Goal: Information Seeking & Learning: Learn about a topic

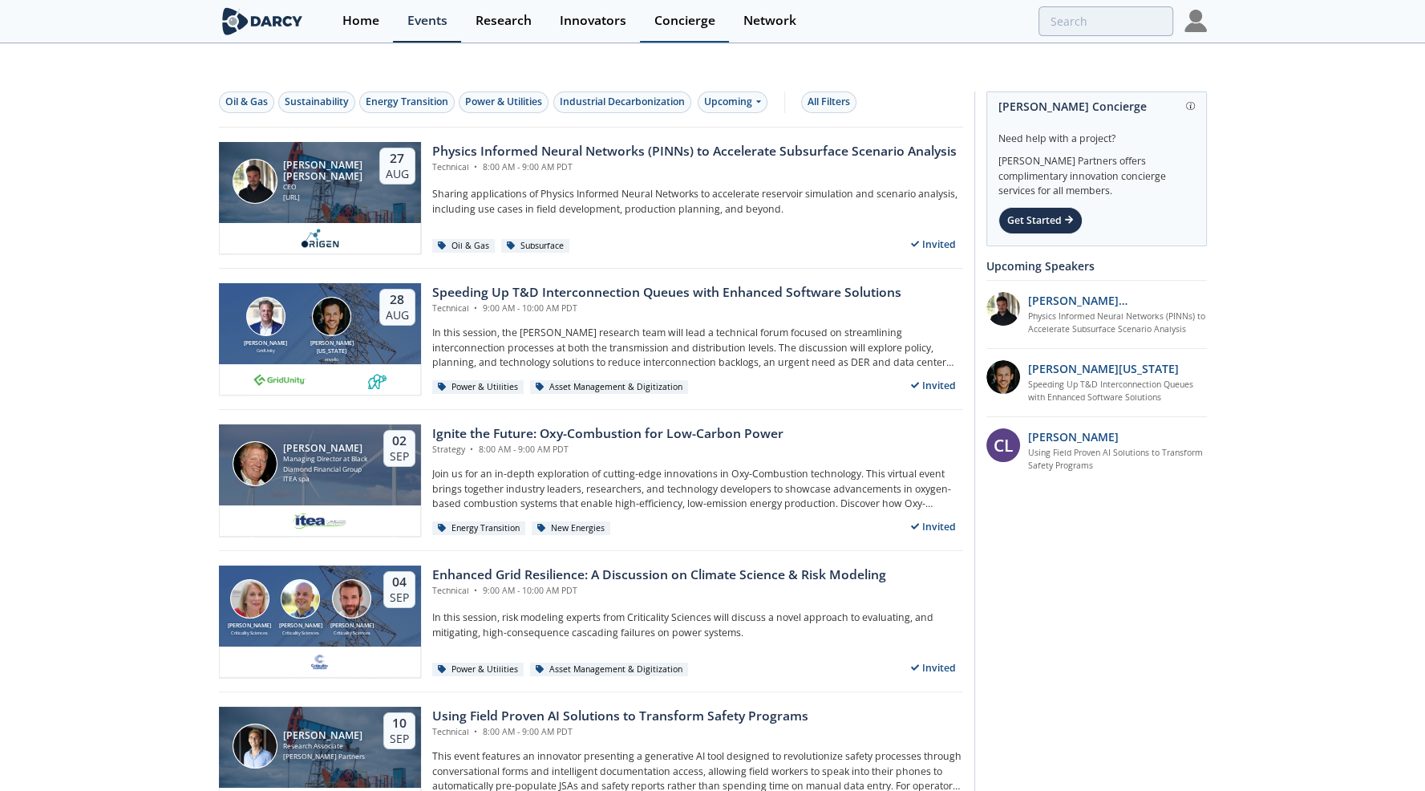
click at [685, 23] on div "Concierge" at bounding box center [685, 20] width 61 height 13
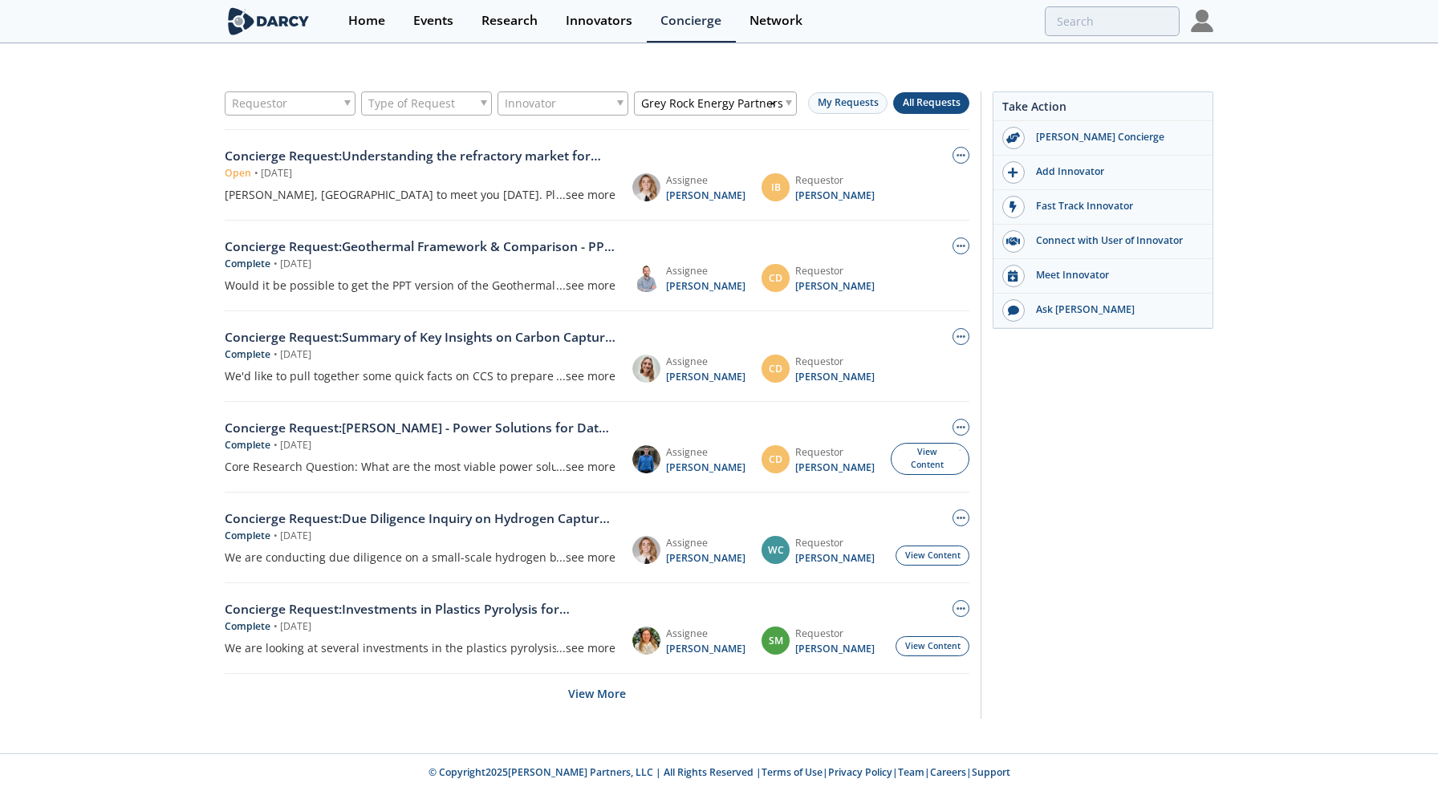
click at [744, 95] on span "Grey Rock Energy Partners" at bounding box center [712, 103] width 142 height 17
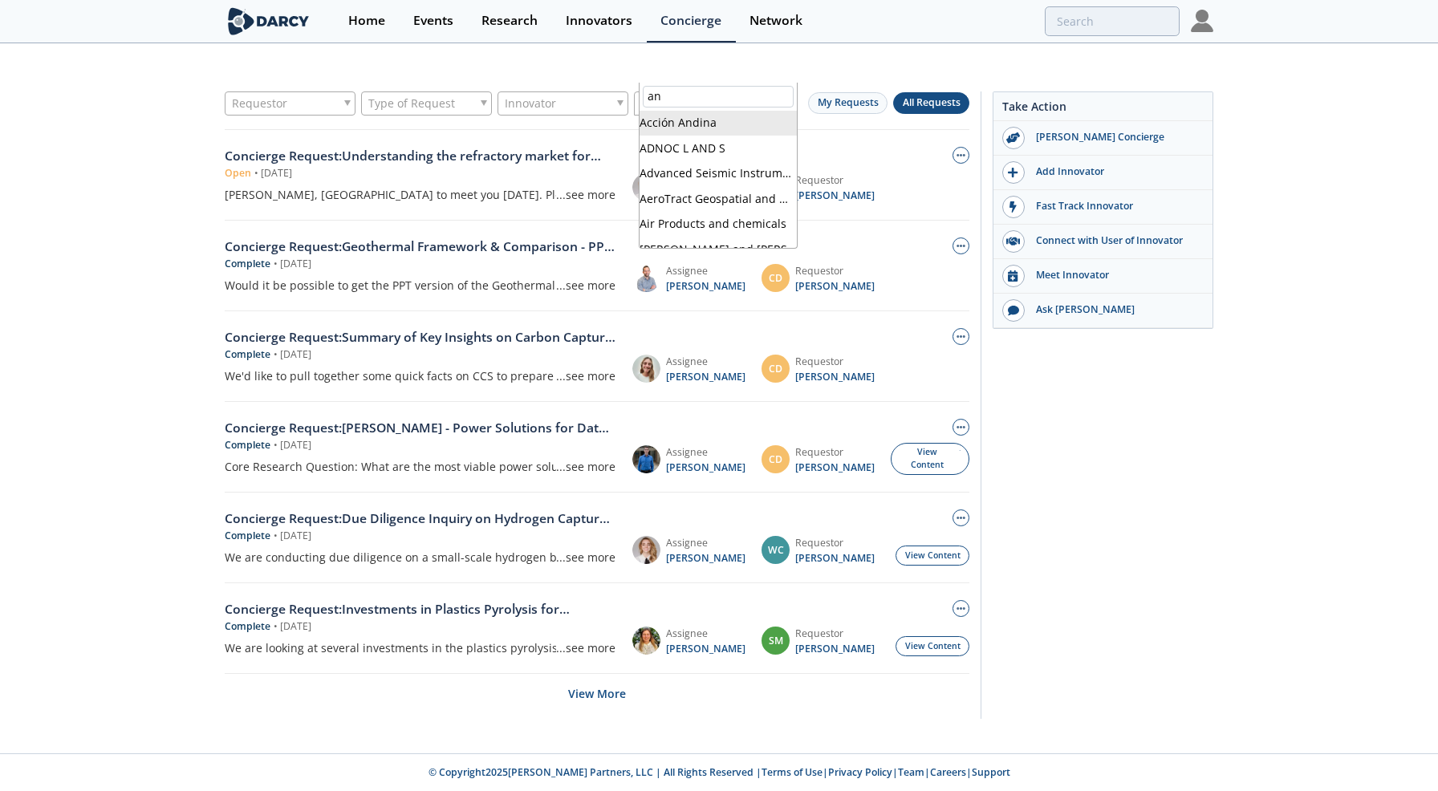
type input "a"
type input "rwe"
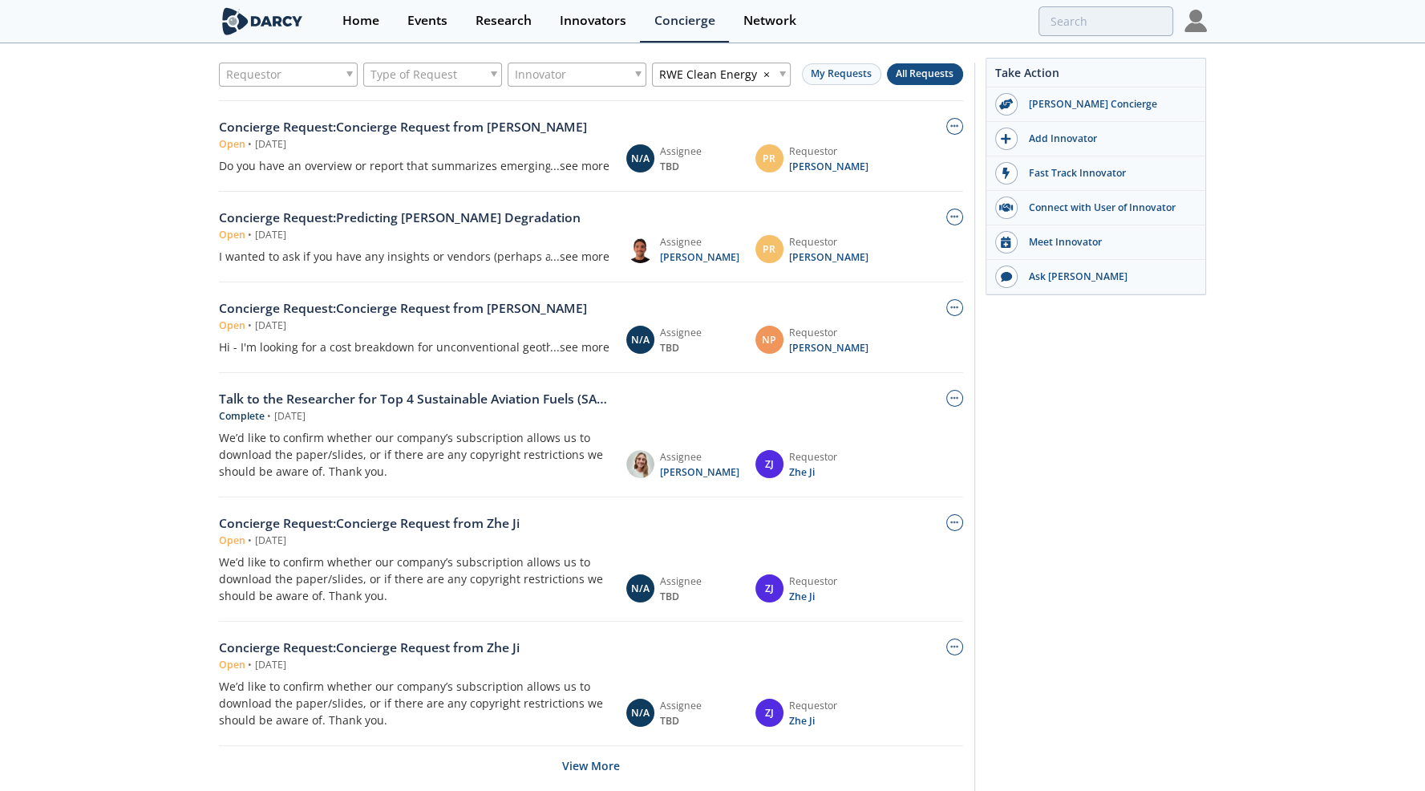
scroll to position [55, 0]
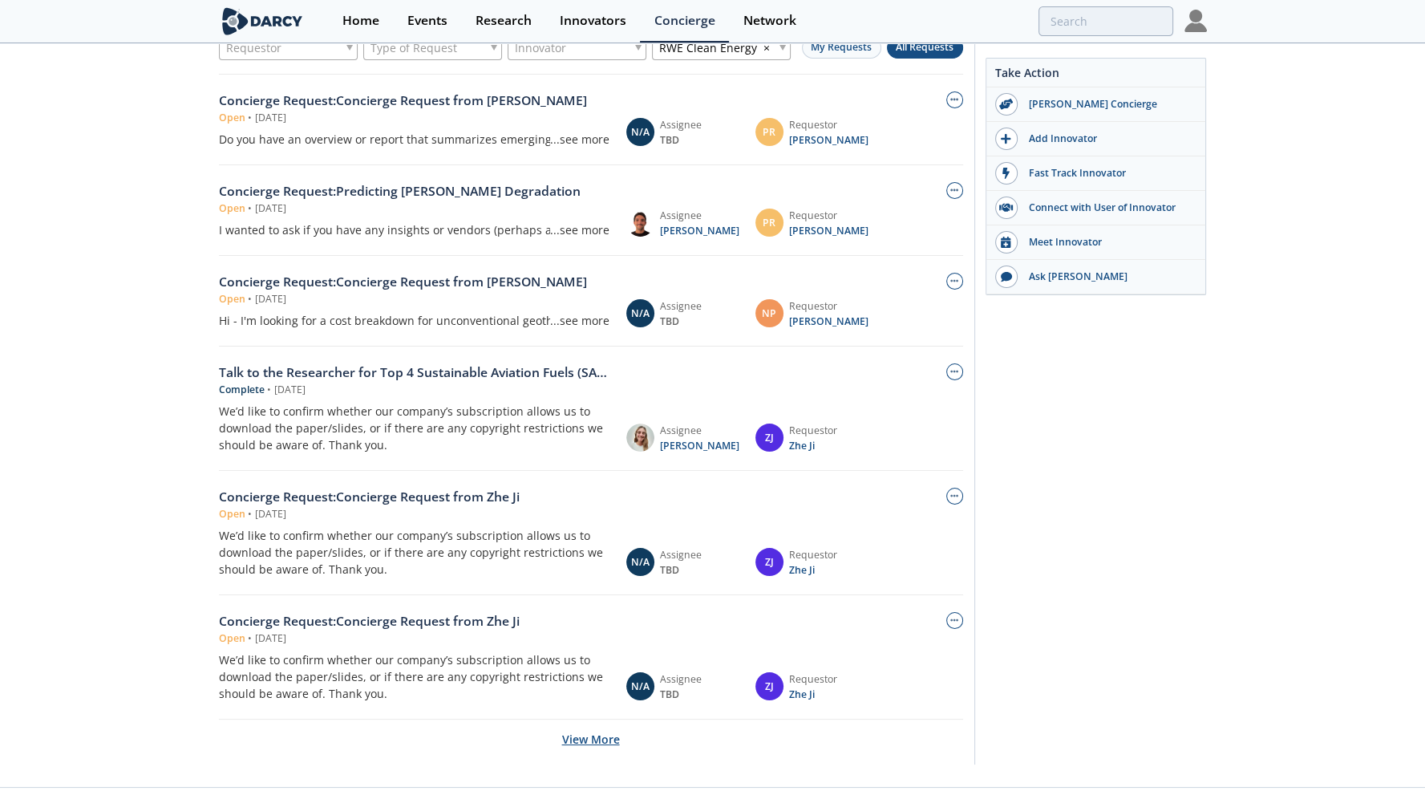
click at [603, 720] on button "View More" at bounding box center [591, 739] width 58 height 39
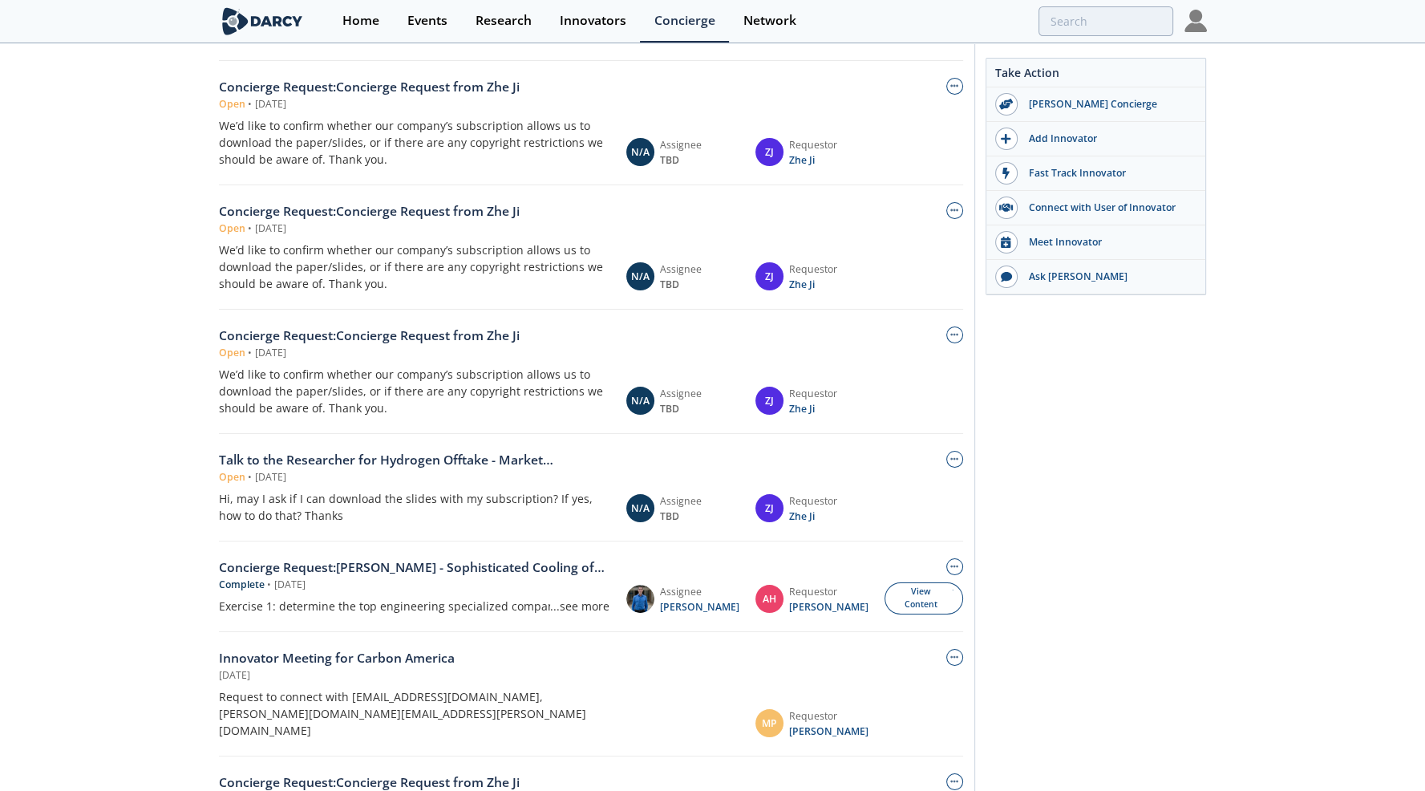
scroll to position [617, 0]
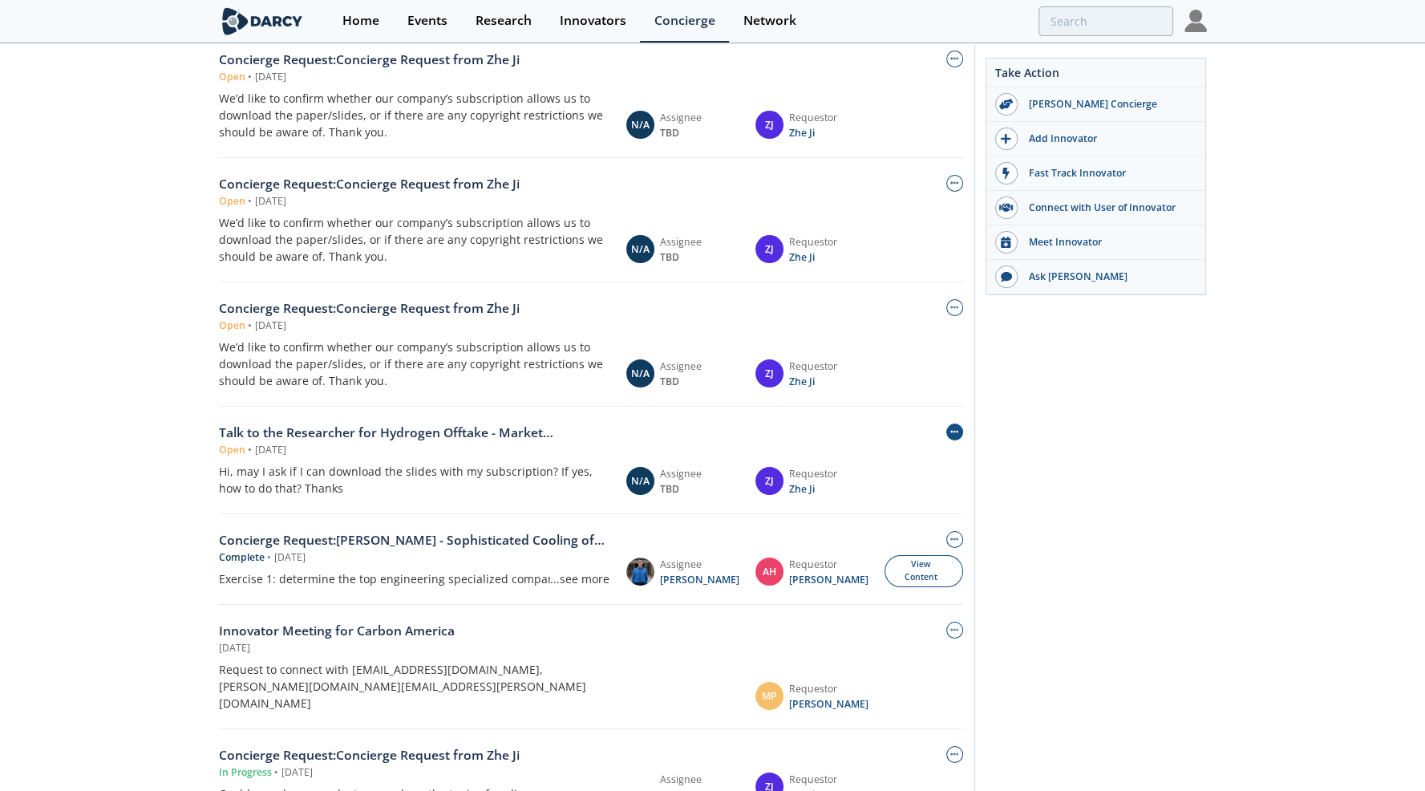
click at [950, 424] on button "button" at bounding box center [955, 432] width 17 height 17
click at [951, 428] on icon "button" at bounding box center [955, 432] width 9 height 9
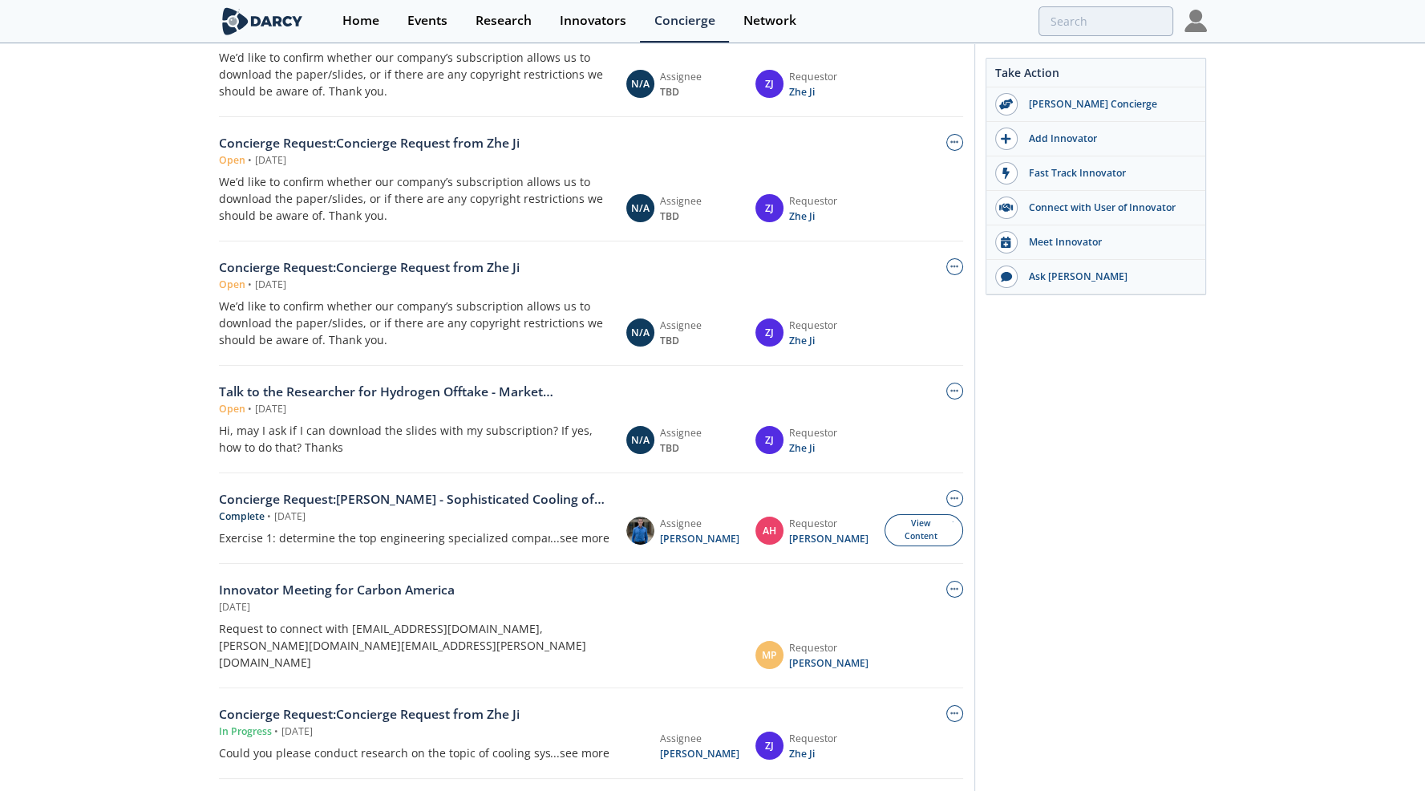
scroll to position [697, 0]
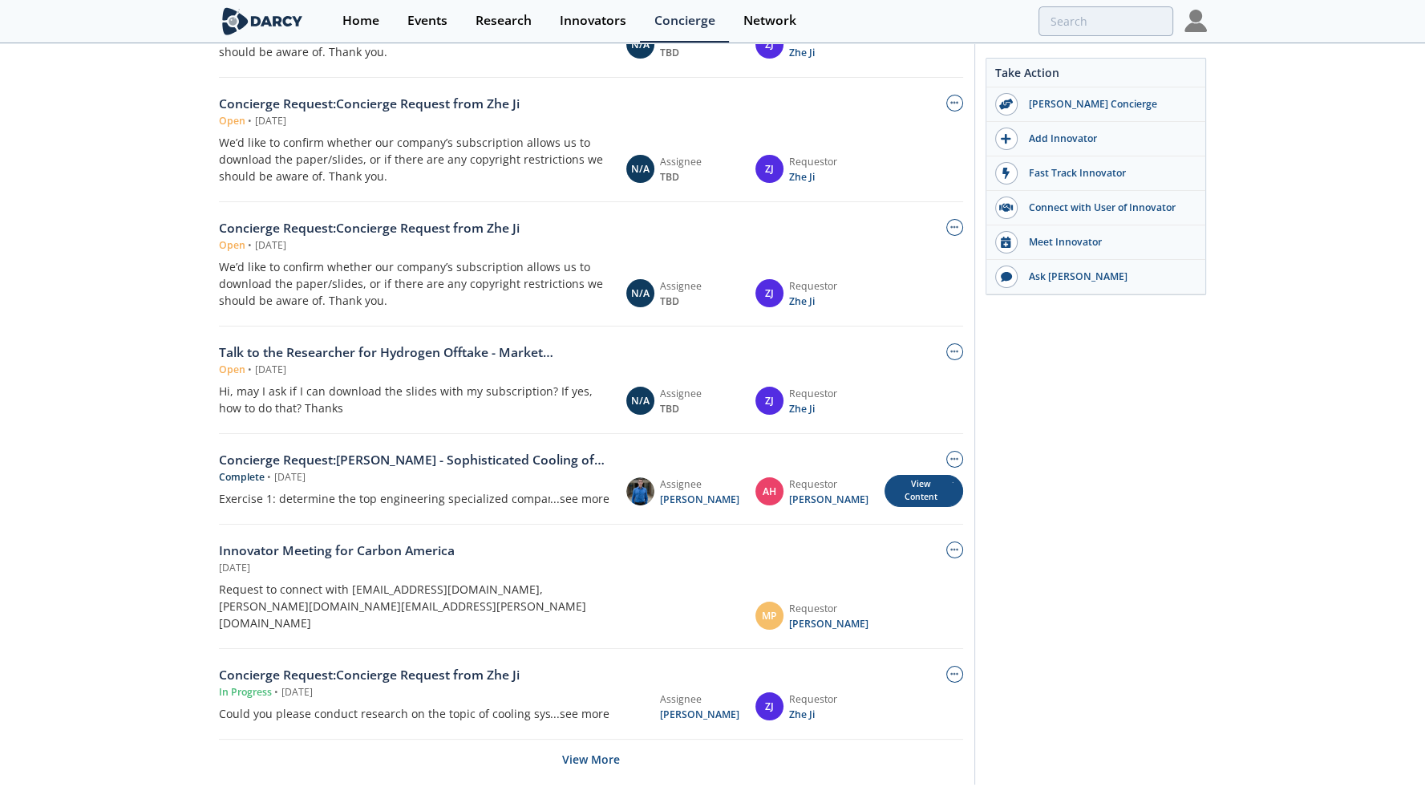
click at [906, 475] on div "View Content" at bounding box center [924, 491] width 79 height 33
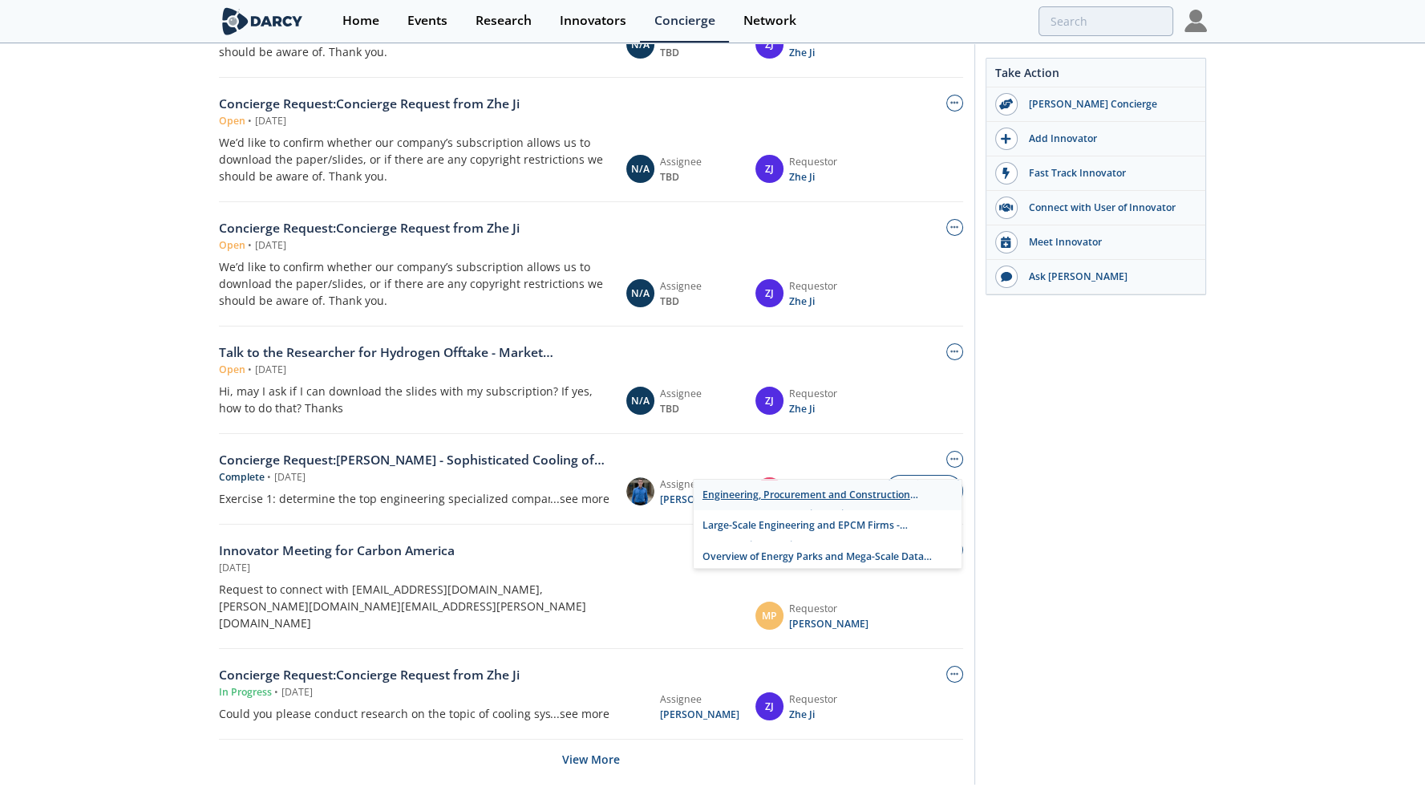
click at [777, 495] on link "Engineering, Procurement and Construction Management (EPCM) Firms with Data Cen…" at bounding box center [828, 495] width 268 height 31
click at [750, 521] on link "Large-Scale Engineering and EPCM Firms - Partnership Overview and Vendor Landsc…" at bounding box center [828, 525] width 268 height 31
click at [744, 550] on link "Overview of Energy Parks and Mega-Scale Data Centers - Major Project Announceme…" at bounding box center [828, 556] width 268 height 31
click at [759, 548] on link "Darcy Insights - Overview of Natural Gas-Powered Data Centers" at bounding box center [828, 552] width 268 height 31
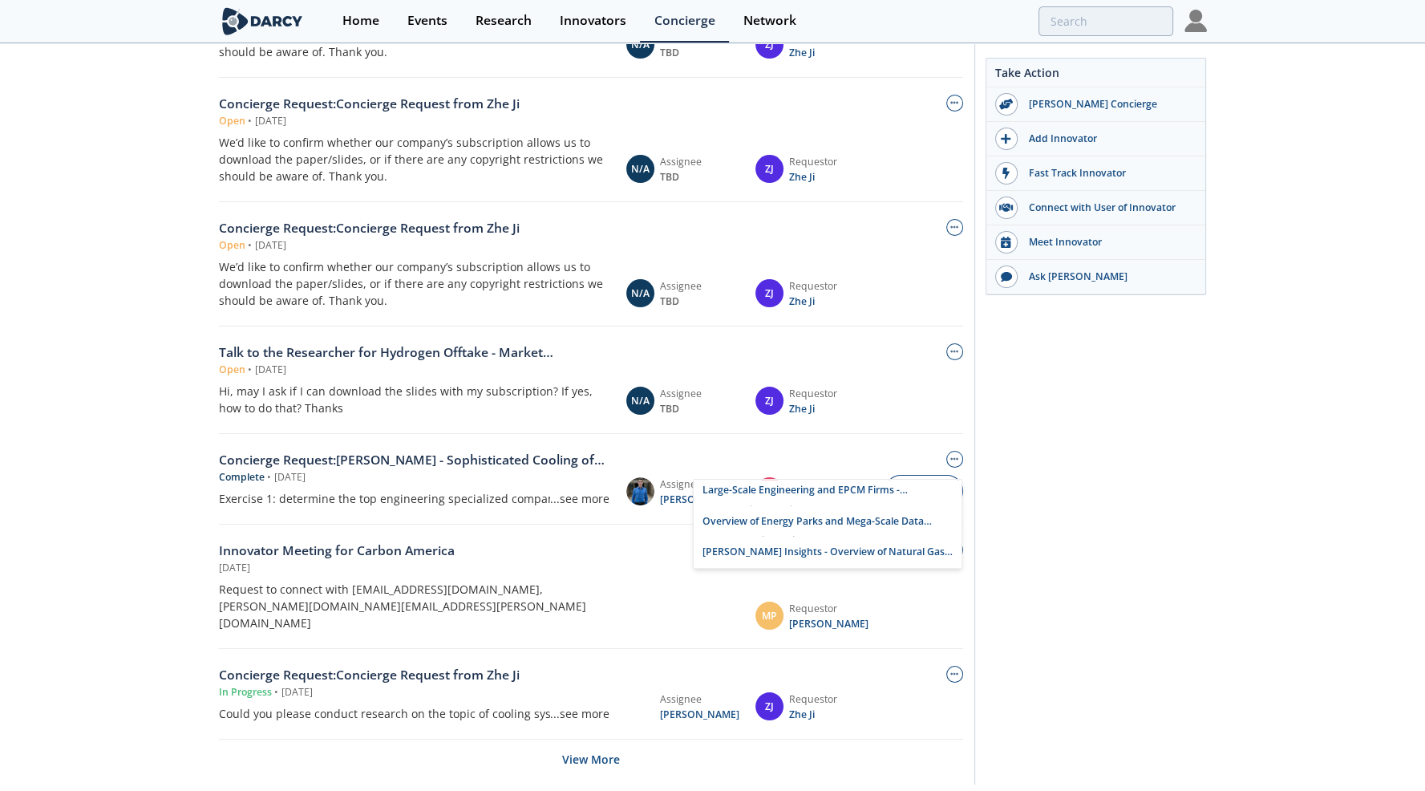
click at [88, 512] on div "Requestor Type of Request Innovator RWE Clean Energy × My Requests All Requests…" at bounding box center [712, 93] width 1425 height 1427
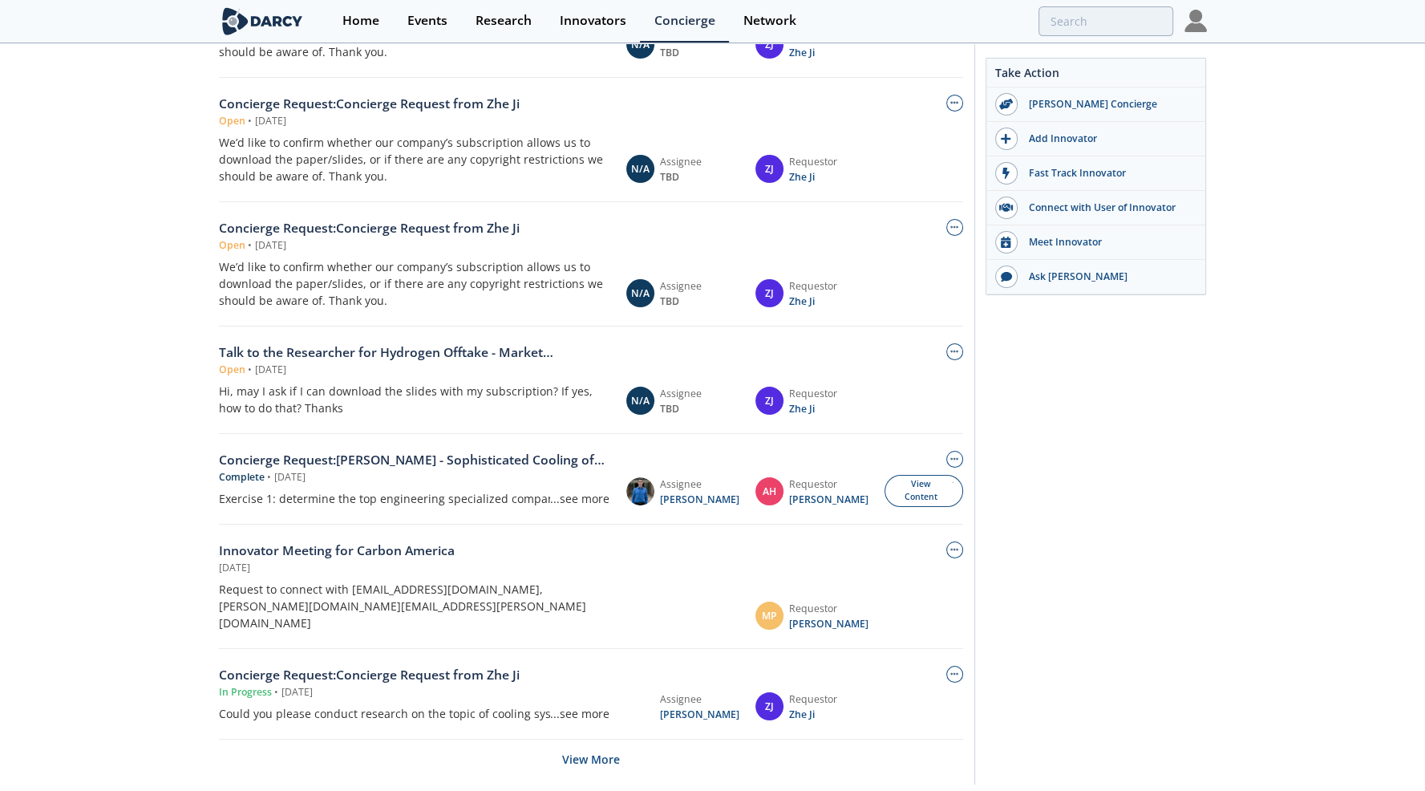
scroll to position [700, 0]
click at [597, 737] on button "View More" at bounding box center [591, 756] width 58 height 39
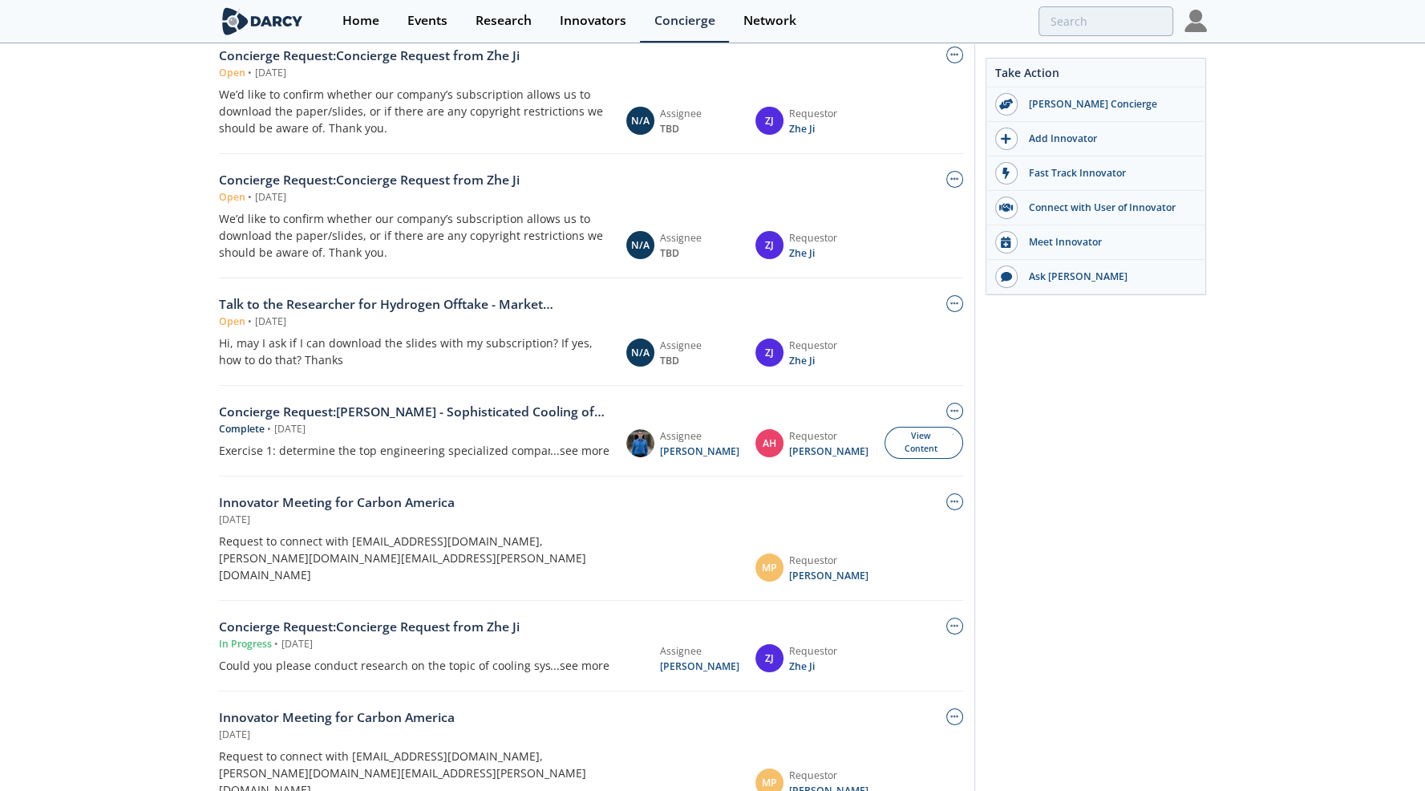
scroll to position [732, 0]
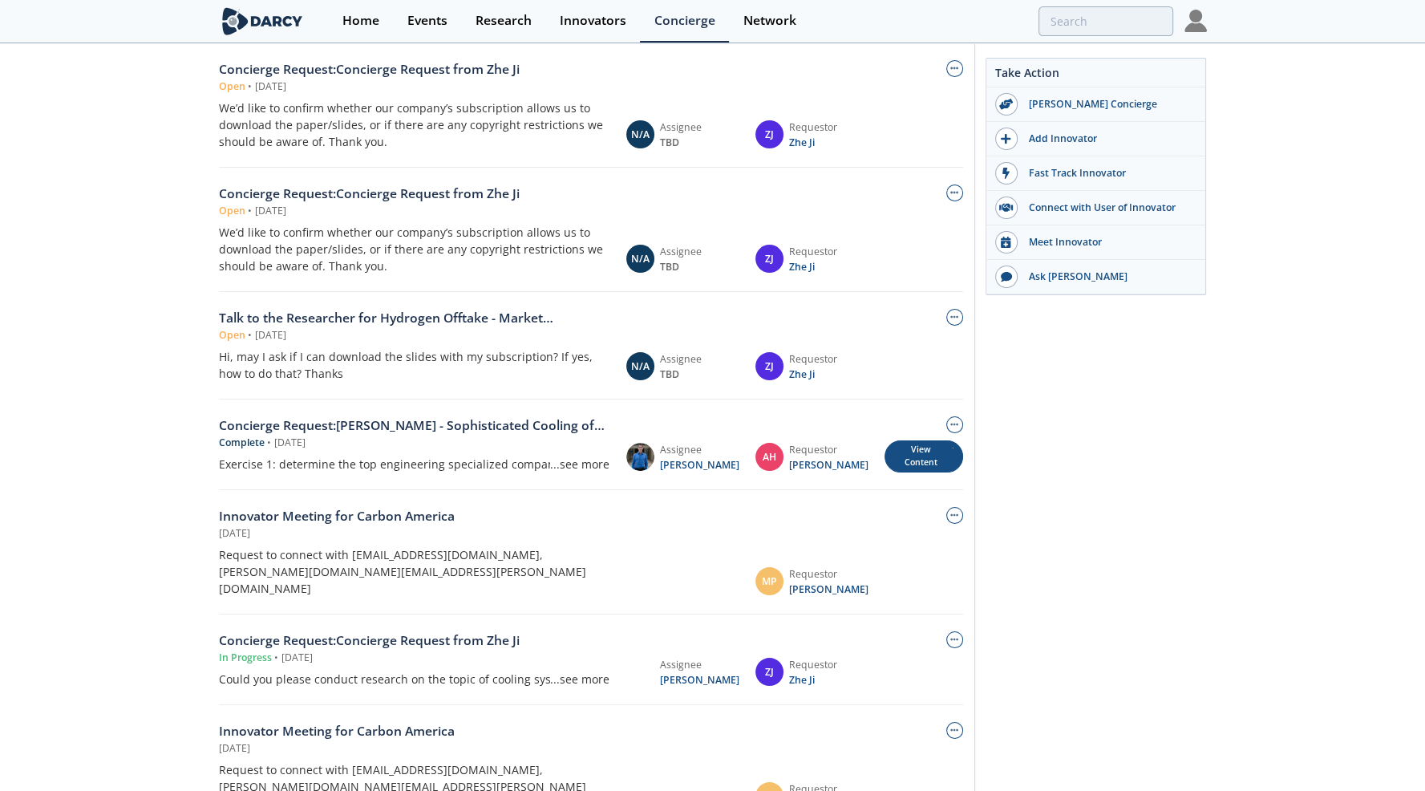
click at [901, 440] on div "View Content" at bounding box center [924, 456] width 79 height 33
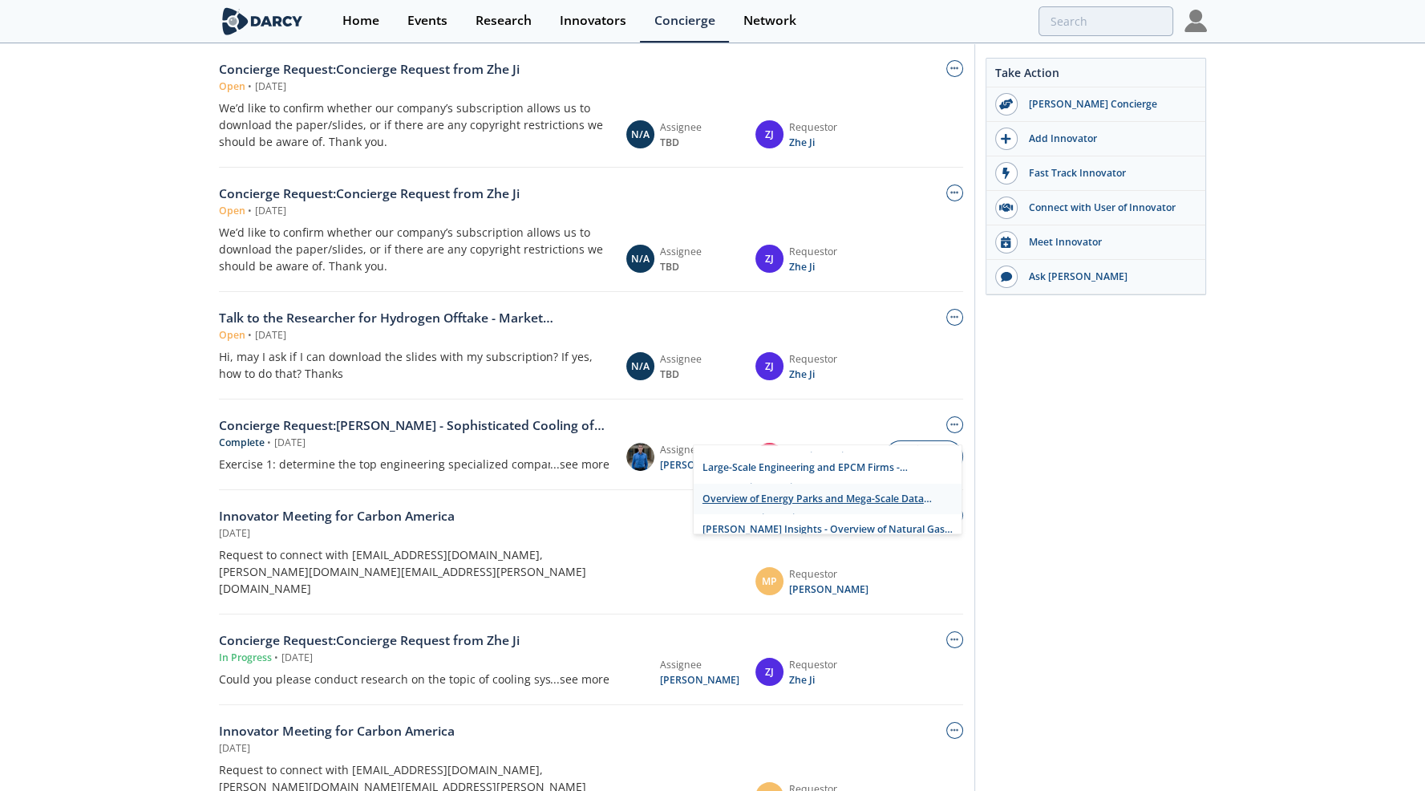
scroll to position [35, 0]
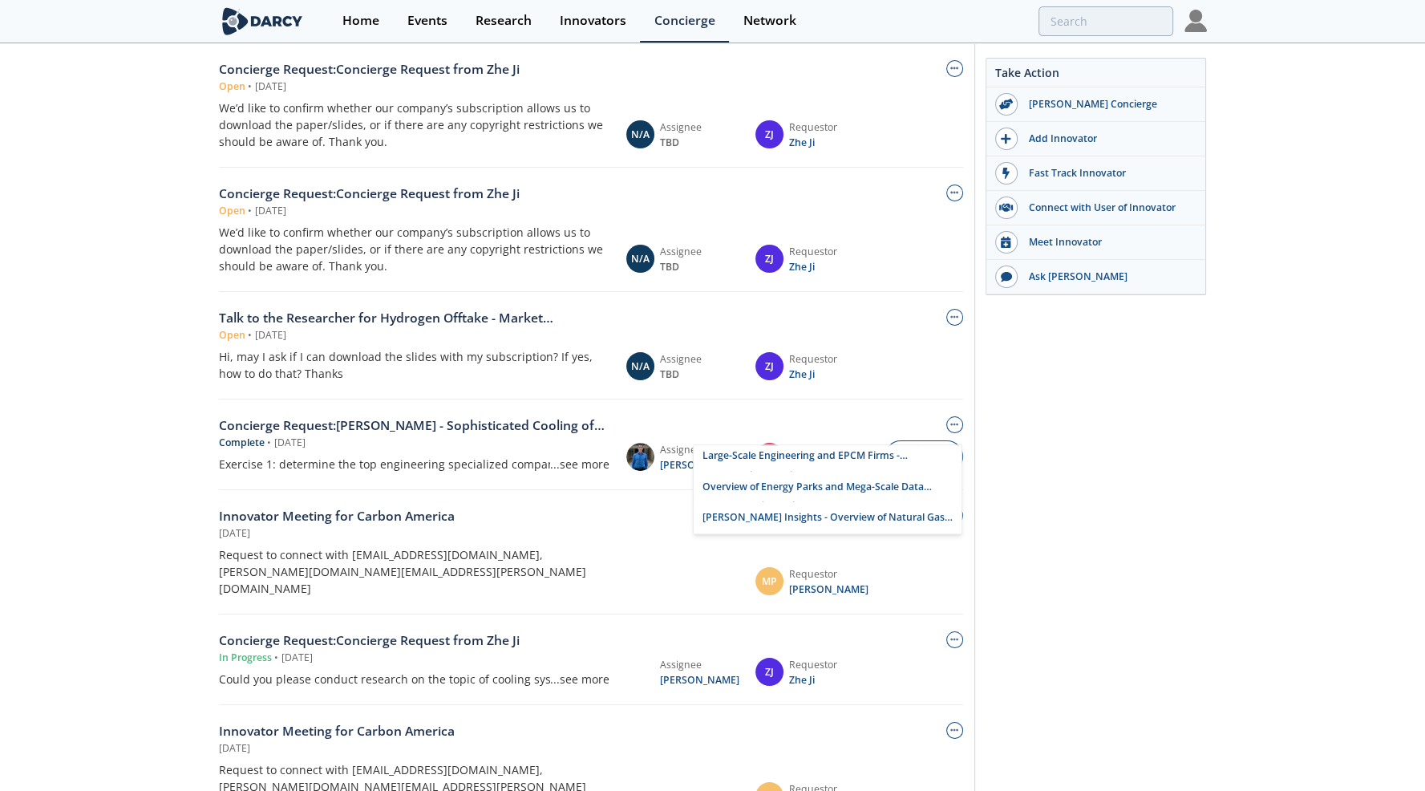
click at [1073, 498] on div "Take Action Darcy Concierge Add Innovator Fast Track Innovator Connect with Use…" at bounding box center [1091, 403] width 233 height 2086
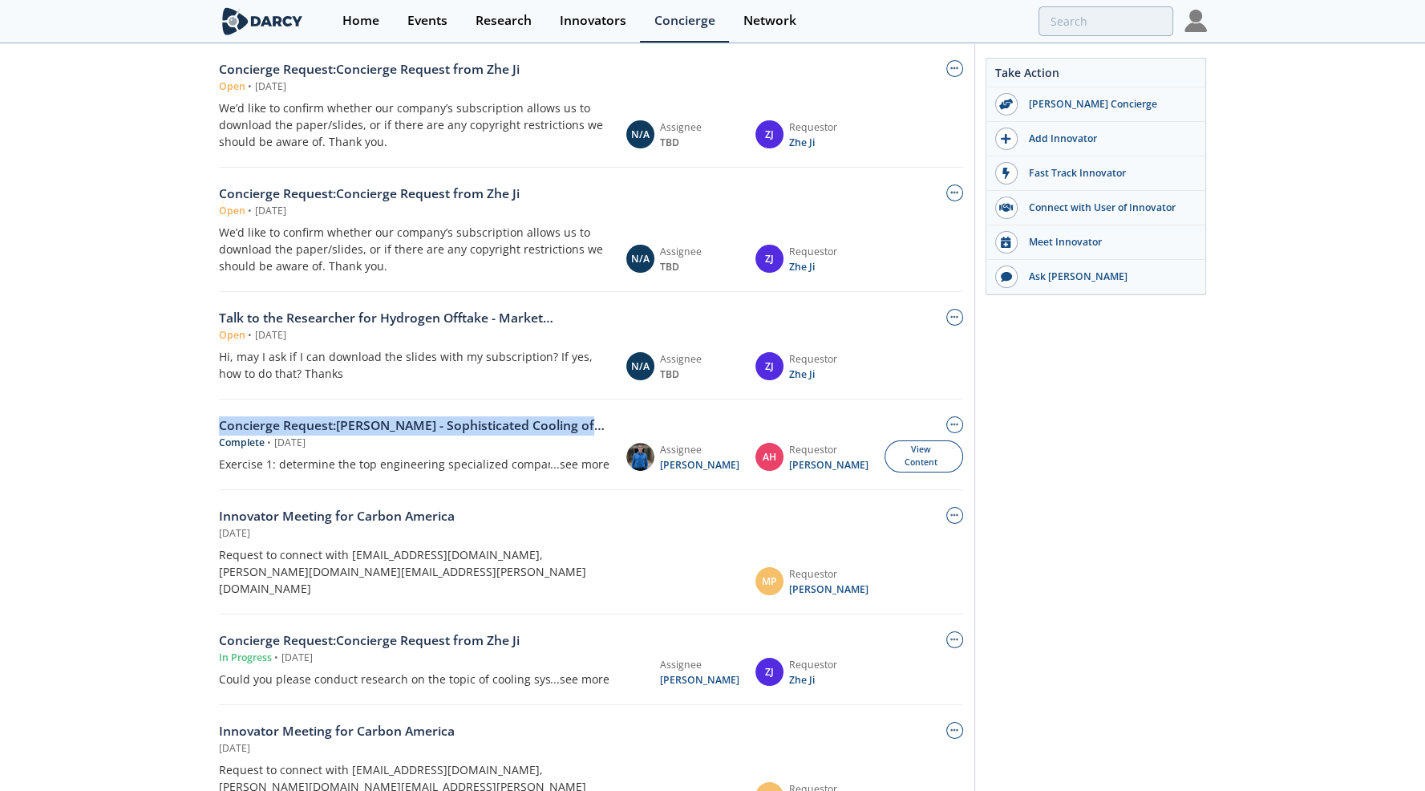
drag, startPoint x: 206, startPoint y: 387, endPoint x: 618, endPoint y: 393, distance: 412.4
click at [618, 393] on div "Requestor Type of Request Innovator RWE Clean Energy × My Requests All Requests…" at bounding box center [712, 406] width 1425 height 2123
click at [509, 416] on div "Concierge Request : Andrea Hu-Bianco - Sophisticated Cooling of Data Centers" at bounding box center [414, 425] width 391 height 19
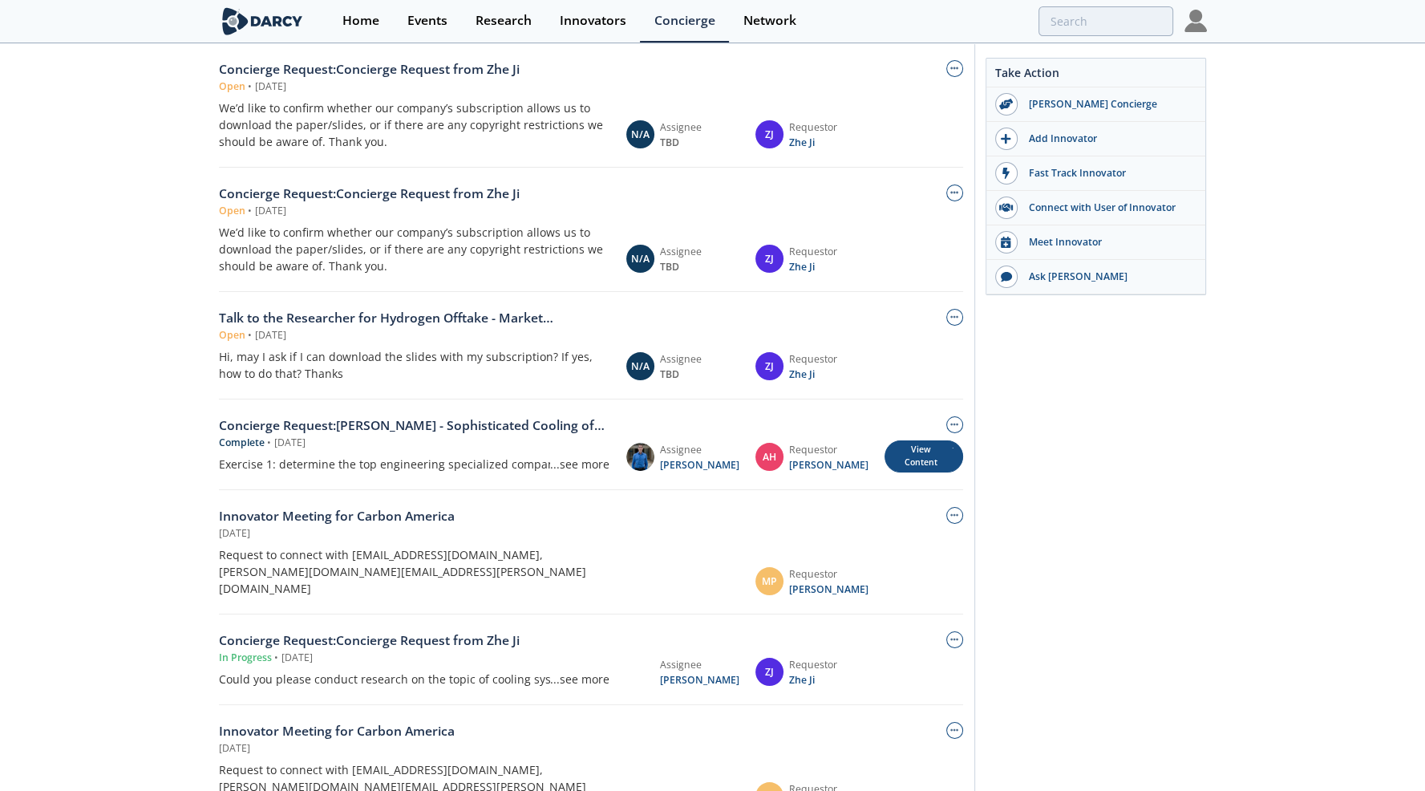
click at [900, 440] on div "View Content" at bounding box center [924, 456] width 79 height 33
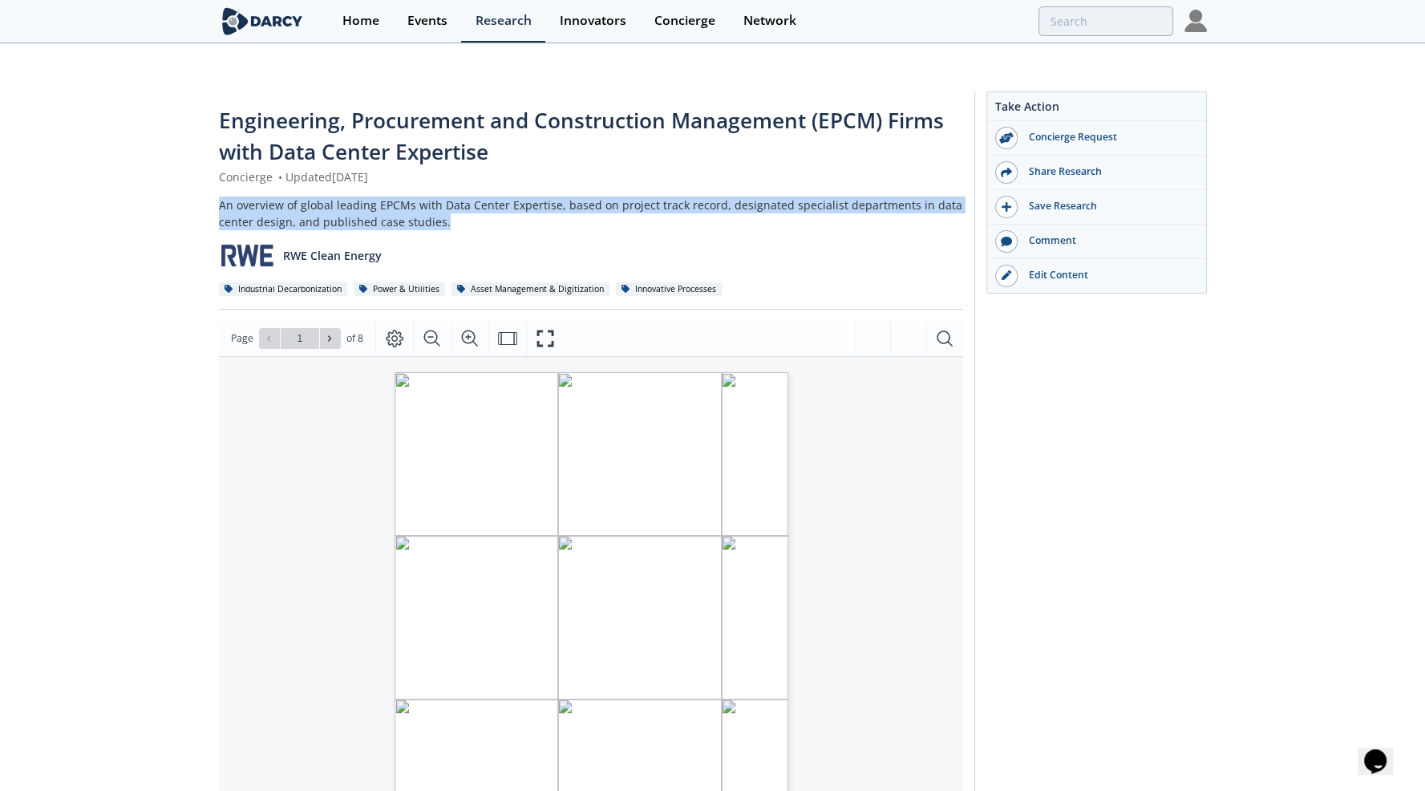
drag, startPoint x: 444, startPoint y: 187, endPoint x: 221, endPoint y: 175, distance: 223.3
click at [221, 197] on div "An overview of global leading EPCMs with Data Center Expertise, based on projec…" at bounding box center [591, 214] width 744 height 34
copy div "An overview of global leading EPCMs with Data Center Expertise, based on projec…"
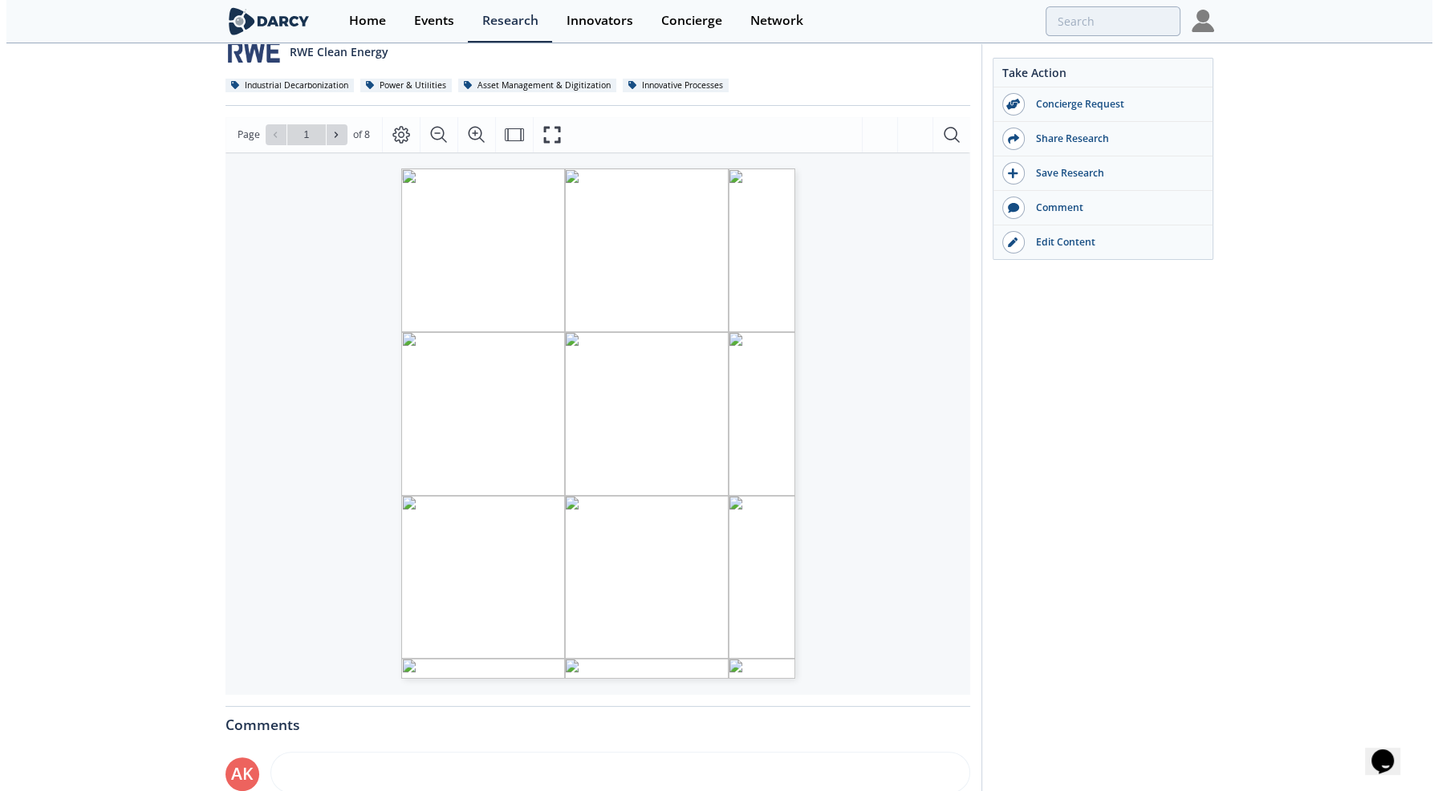
scroll to position [241, 0]
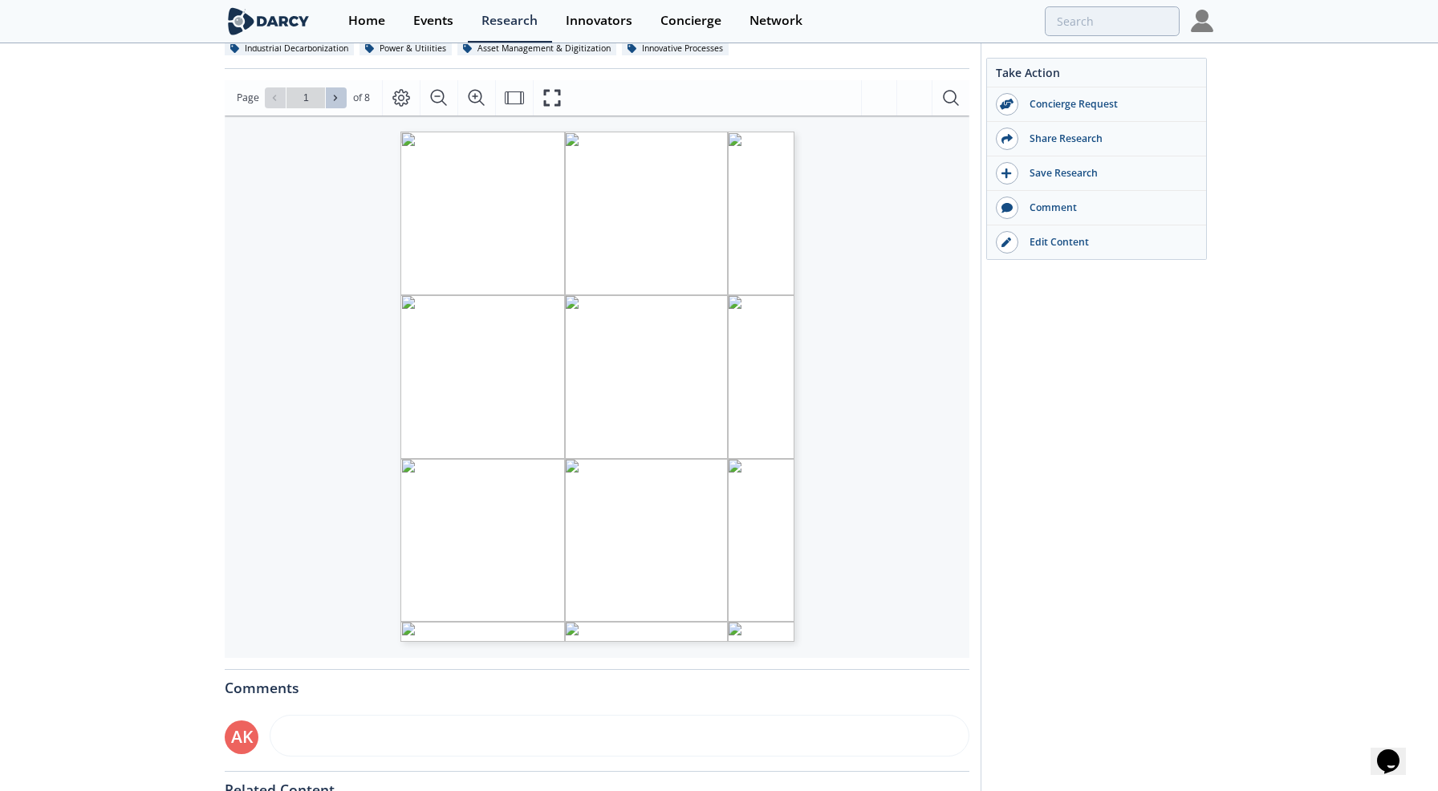
click at [340, 87] on button at bounding box center [336, 97] width 21 height 21
type input "2"
click at [553, 88] on icon "Fullscreen" at bounding box center [551, 97] width 19 height 19
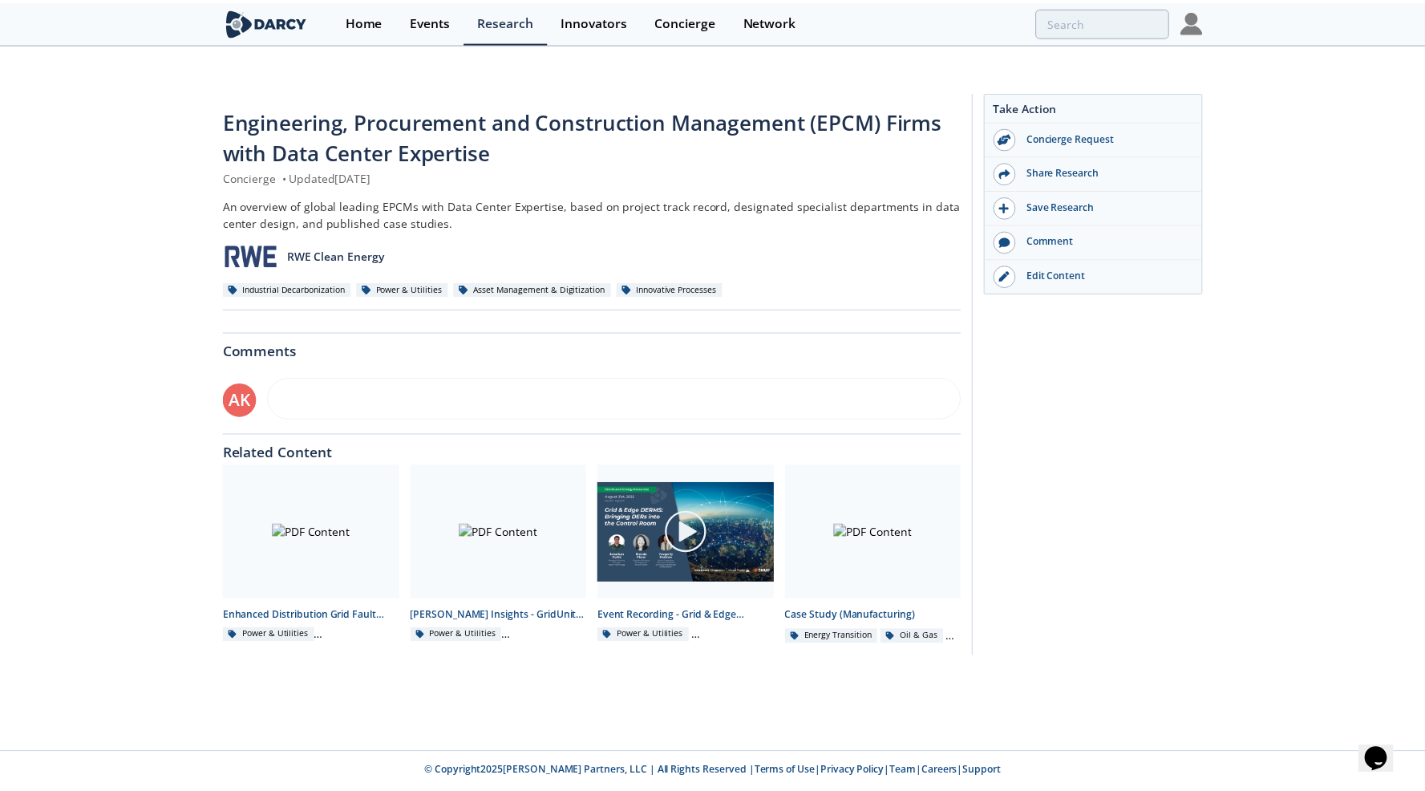
scroll to position [0, 0]
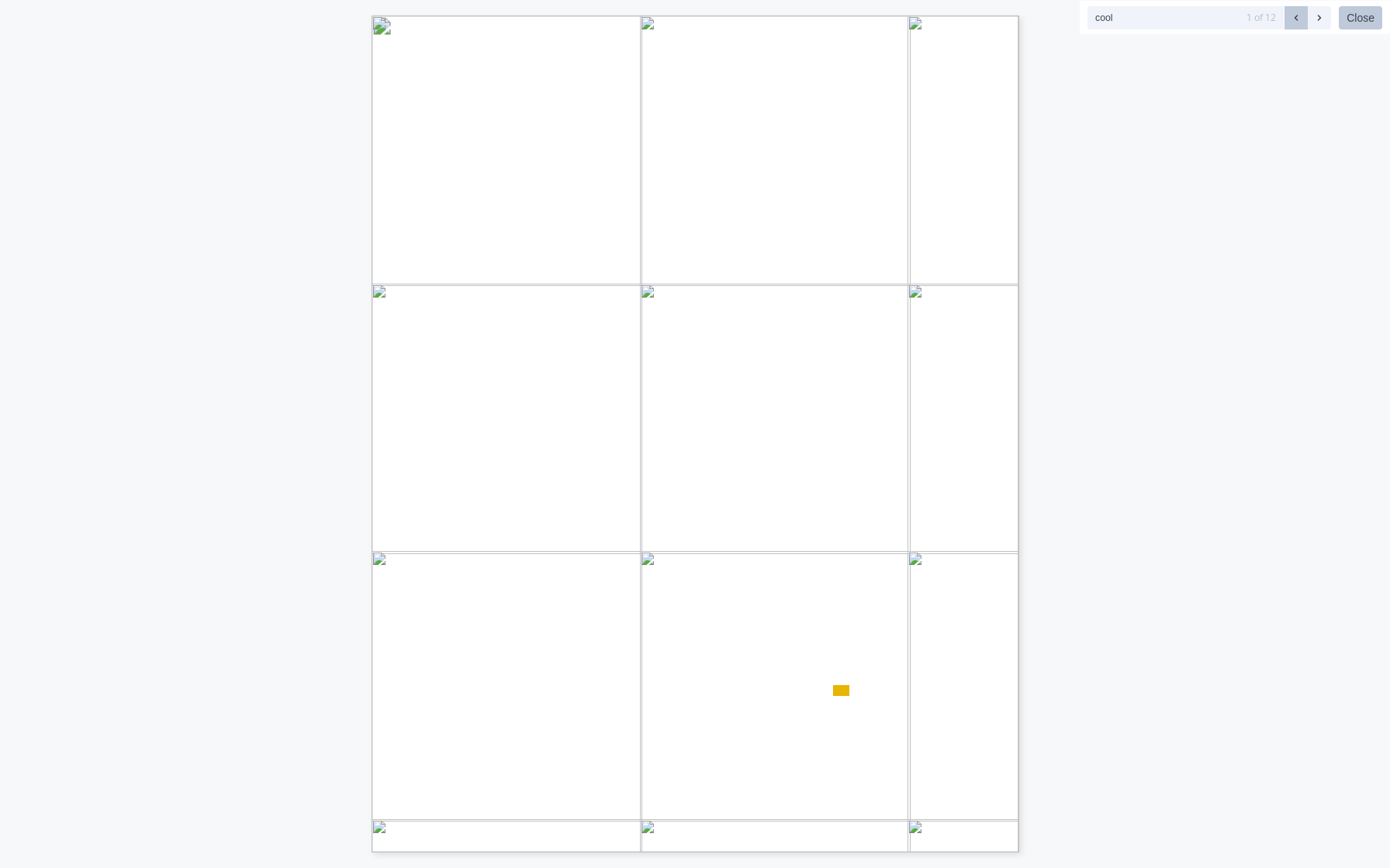
type input "cool"
click at [1316, 16] on icon at bounding box center [1319, 18] width 10 height 10
click at [1316, 17] on icon at bounding box center [1319, 18] width 10 height 10
click at [1316, 18] on icon at bounding box center [1319, 18] width 10 height 10
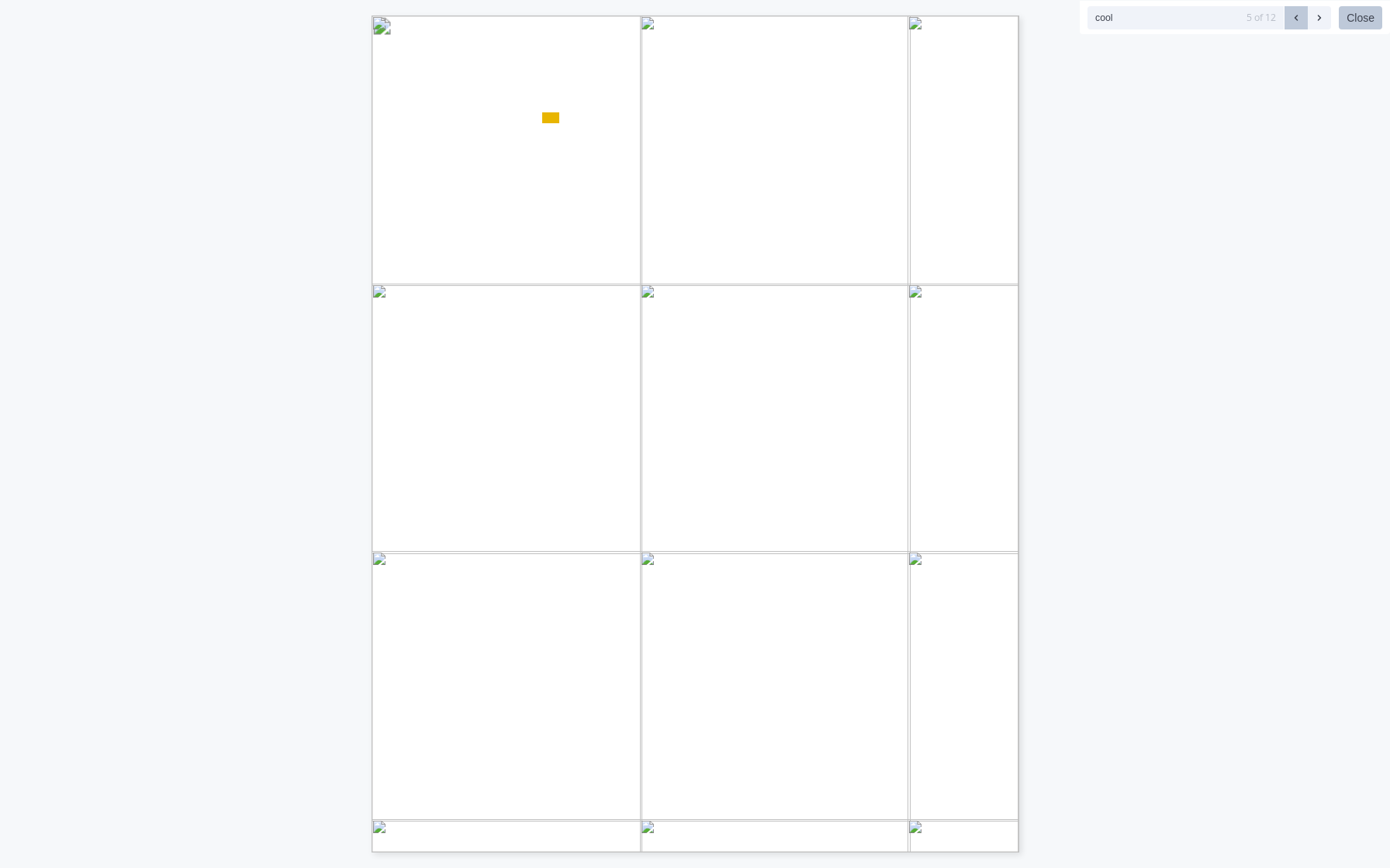
click at [1316, 18] on icon at bounding box center [1319, 18] width 10 height 10
click at [1313, 18] on button at bounding box center [1318, 17] width 23 height 23
click at [1312, 19] on button at bounding box center [1318, 17] width 23 height 23
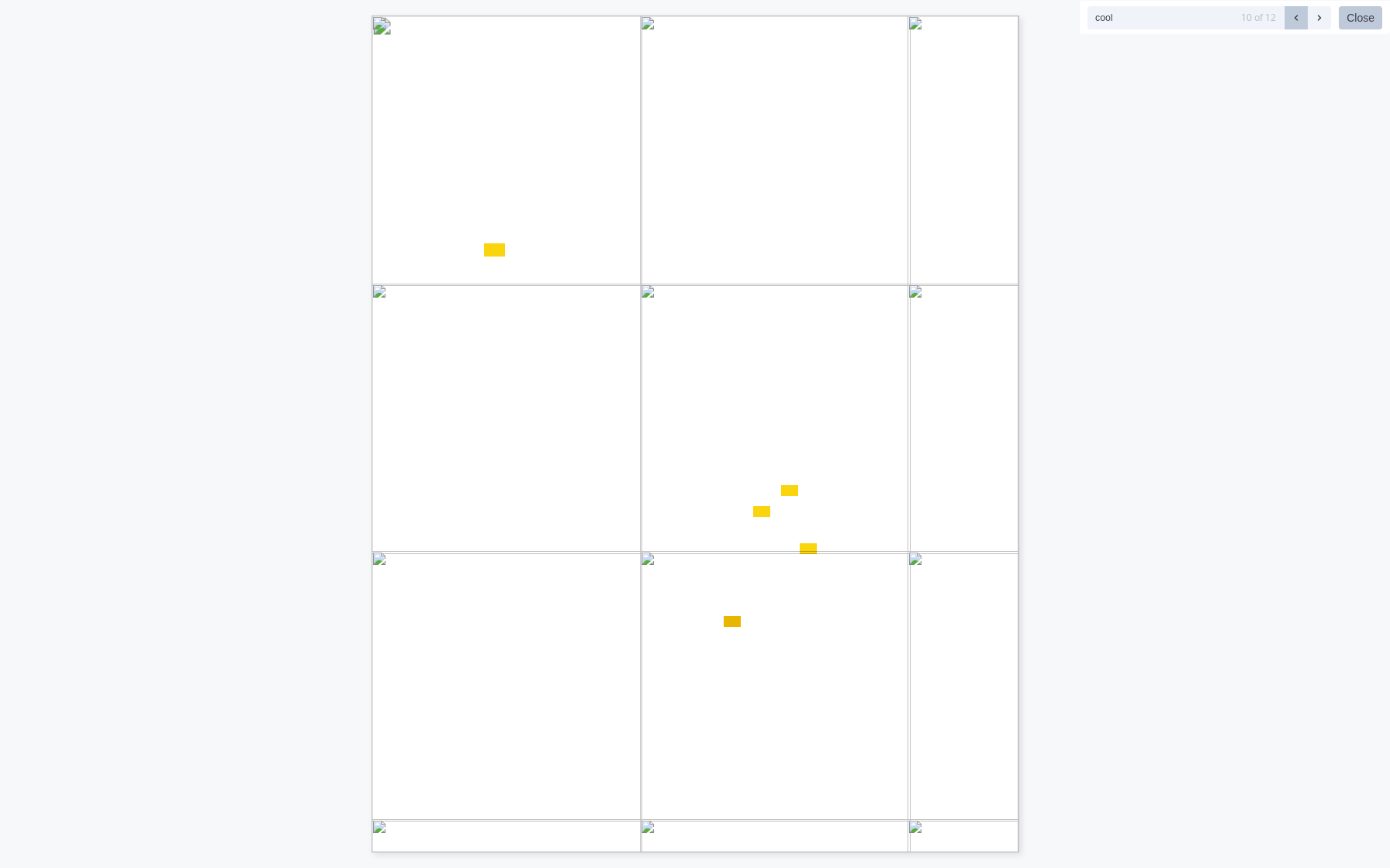
click at [1312, 19] on button at bounding box center [1318, 17] width 23 height 23
click at [1368, 17] on button "Close" at bounding box center [1360, 17] width 43 height 23
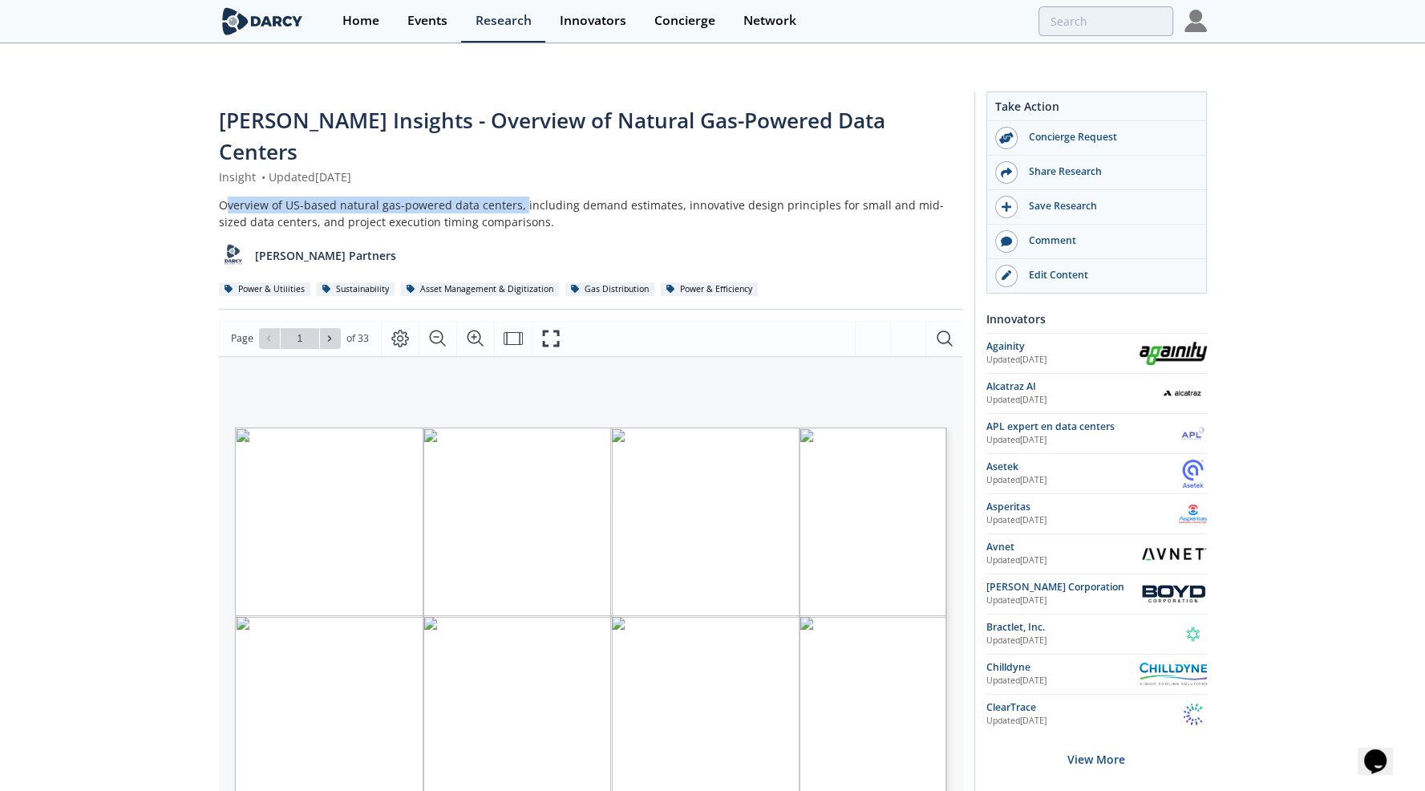
drag, startPoint x: 223, startPoint y: 139, endPoint x: 491, endPoint y: 152, distance: 268.2
click at [515, 197] on div "Overview of US-based natural gas-powered data centers, including demand estimat…" at bounding box center [591, 214] width 744 height 34
click at [408, 230] on div "[PERSON_NAME] Partners" at bounding box center [591, 249] width 744 height 39
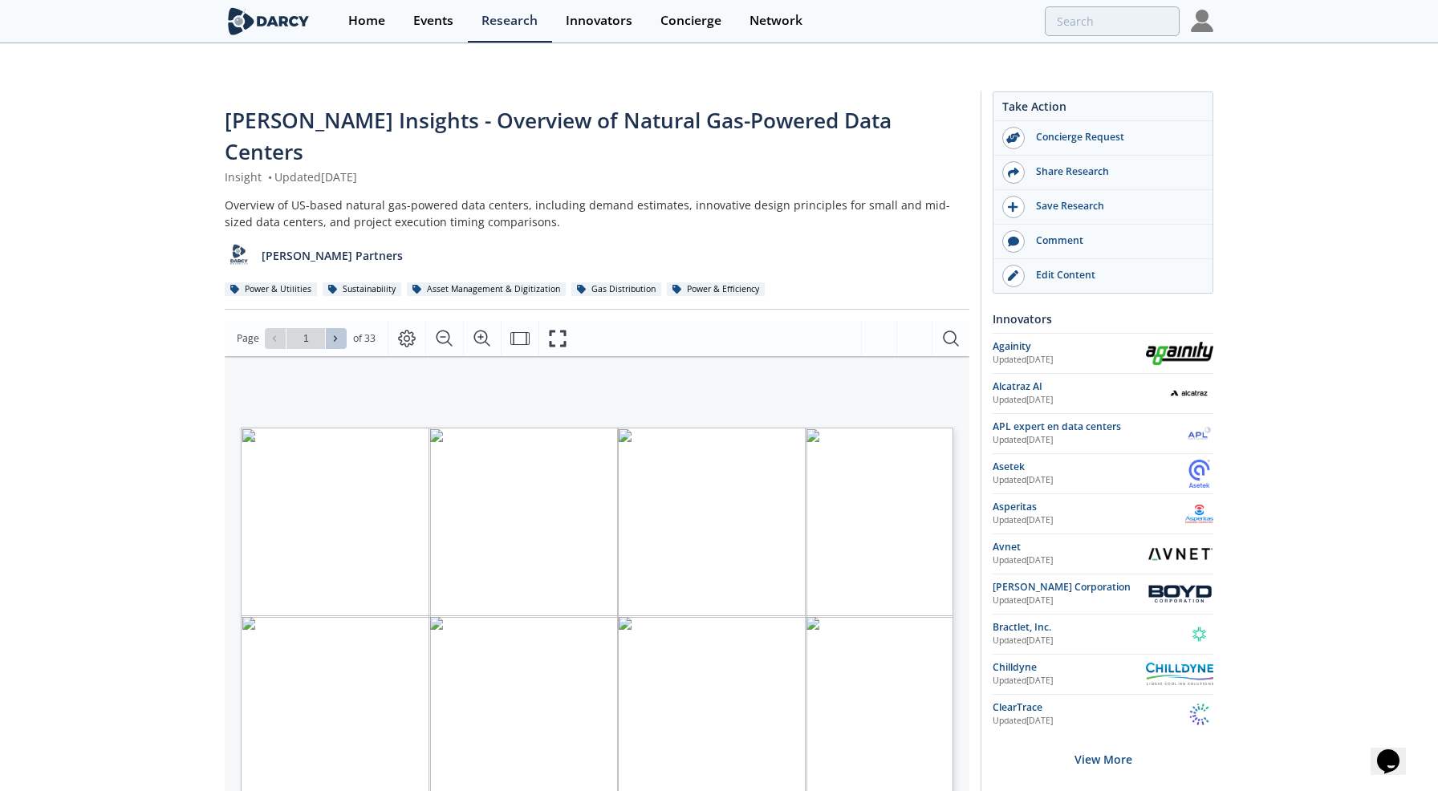
click at [335, 335] on icon at bounding box center [335, 338] width 3 height 6
type input "2"
click at [335, 335] on icon at bounding box center [335, 338] width 3 height 6
type input "3"
click at [335, 335] on icon at bounding box center [335, 338] width 3 height 6
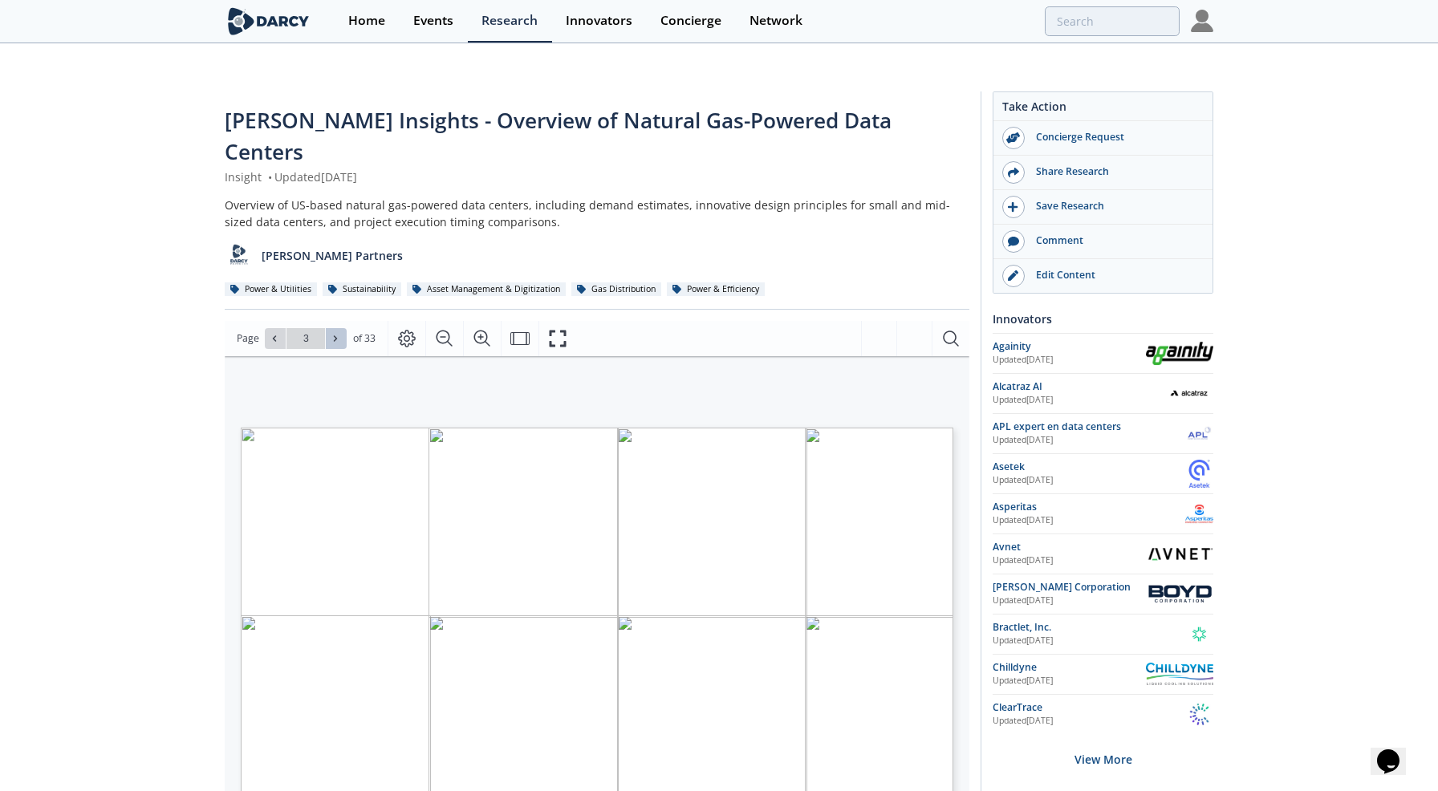
type input "4"
click at [335, 335] on icon at bounding box center [335, 338] width 3 height 6
type input "5"
click at [335, 335] on icon at bounding box center [335, 338] width 3 height 6
type input "6"
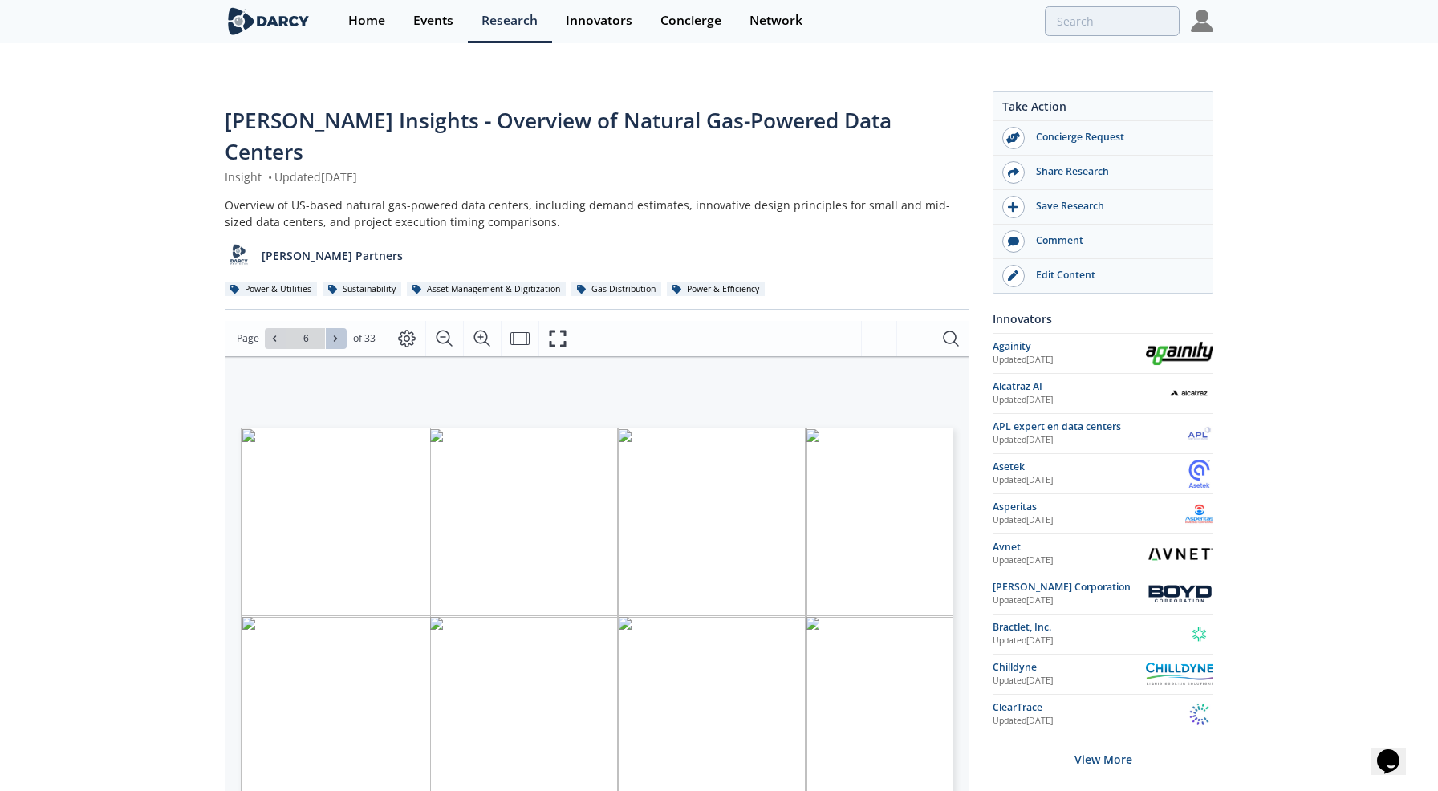
click at [335, 335] on icon at bounding box center [335, 338] width 3 height 6
type input "7"
click at [335, 335] on icon at bounding box center [335, 338] width 3 height 6
type input "8"
click at [335, 335] on icon at bounding box center [335, 338] width 3 height 6
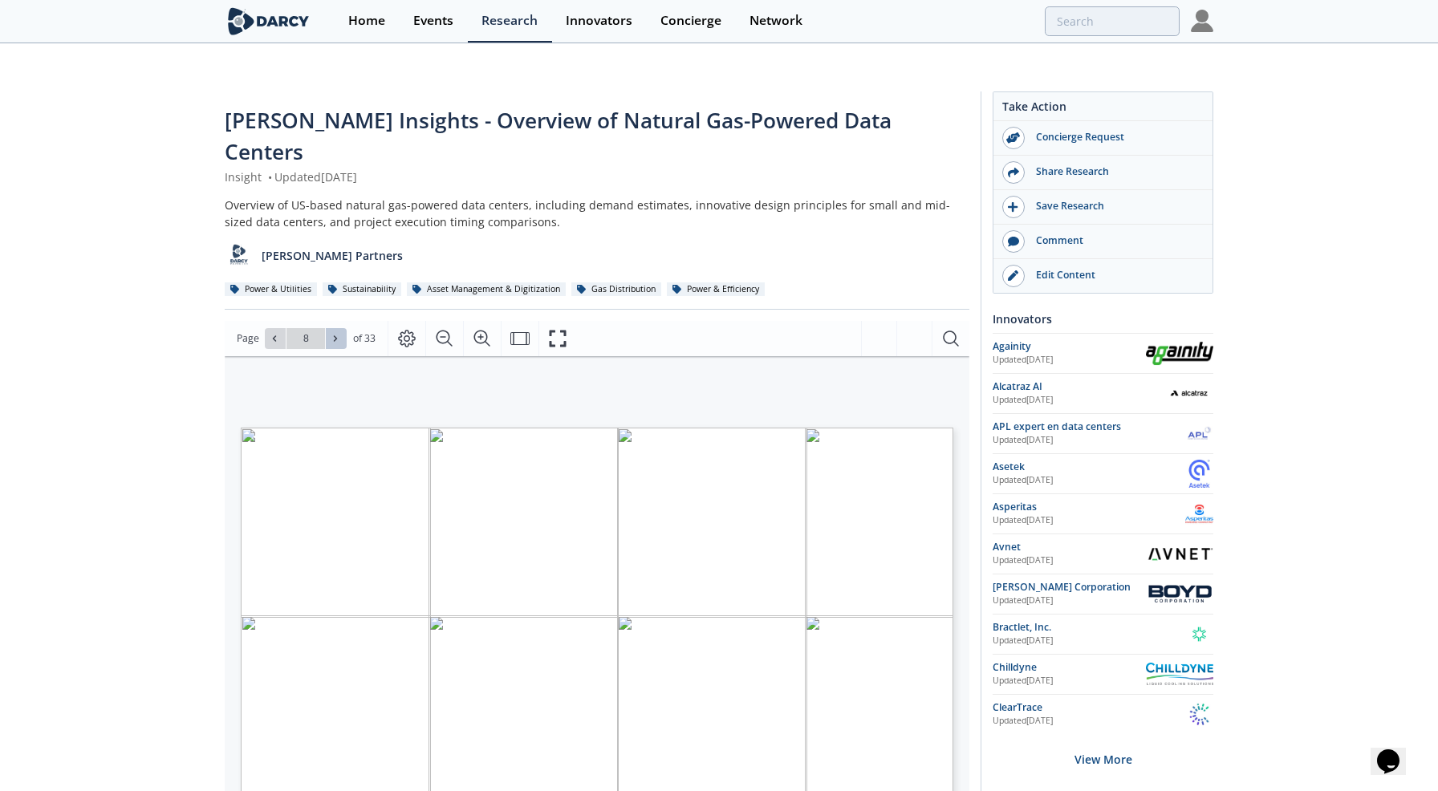
type input "9"
click at [270, 334] on icon at bounding box center [275, 339] width 10 height 10
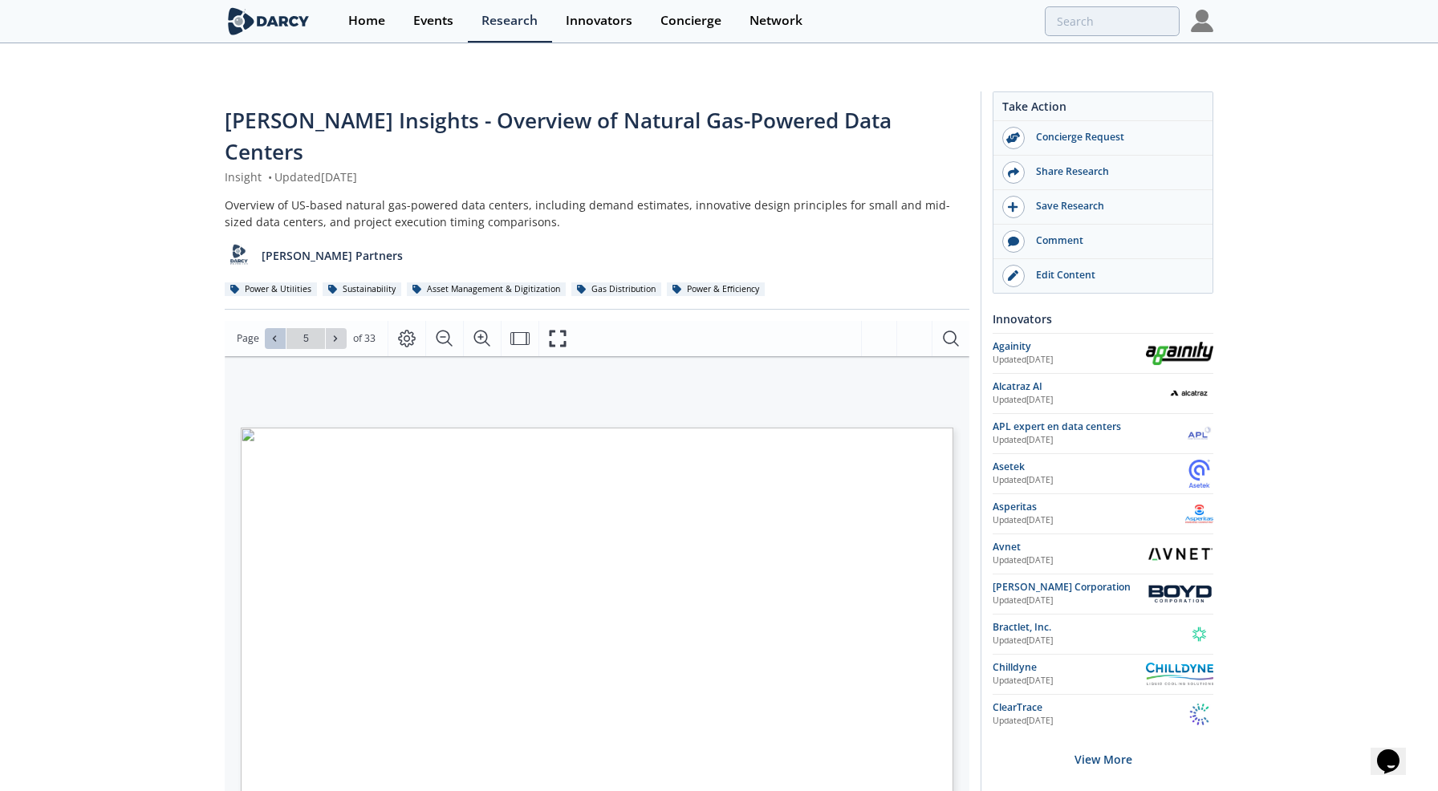
click at [270, 334] on icon at bounding box center [275, 339] width 10 height 10
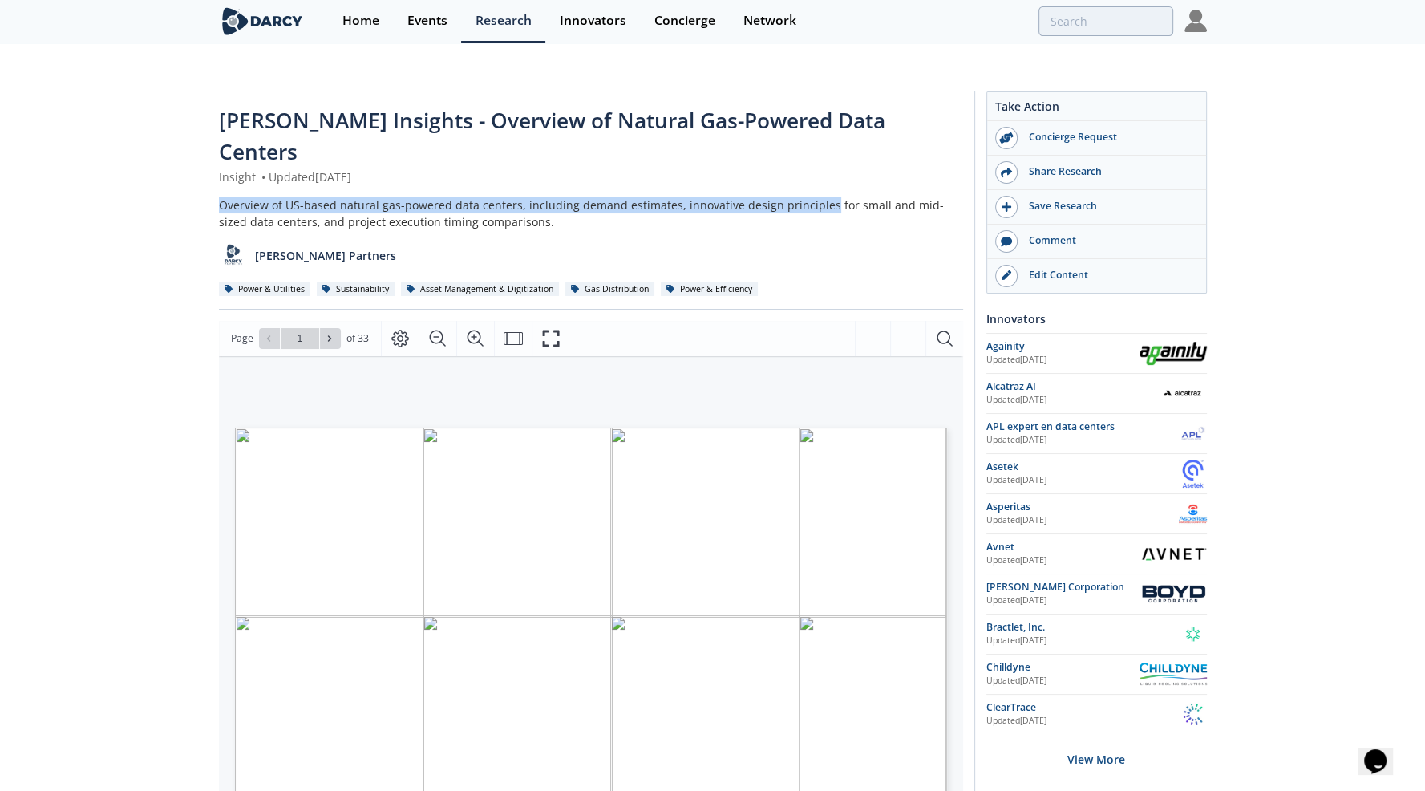
drag, startPoint x: 218, startPoint y: 137, endPoint x: 815, endPoint y: 139, distance: 596.8
click at [815, 197] on div "Overview of US-based natural gas-powered data centers, including demand estimat…" at bounding box center [591, 214] width 744 height 34
copy div "Overview of US-based natural gas-powered data centers, including demand estimat…"
click at [337, 334] on icon at bounding box center [335, 339] width 10 height 10
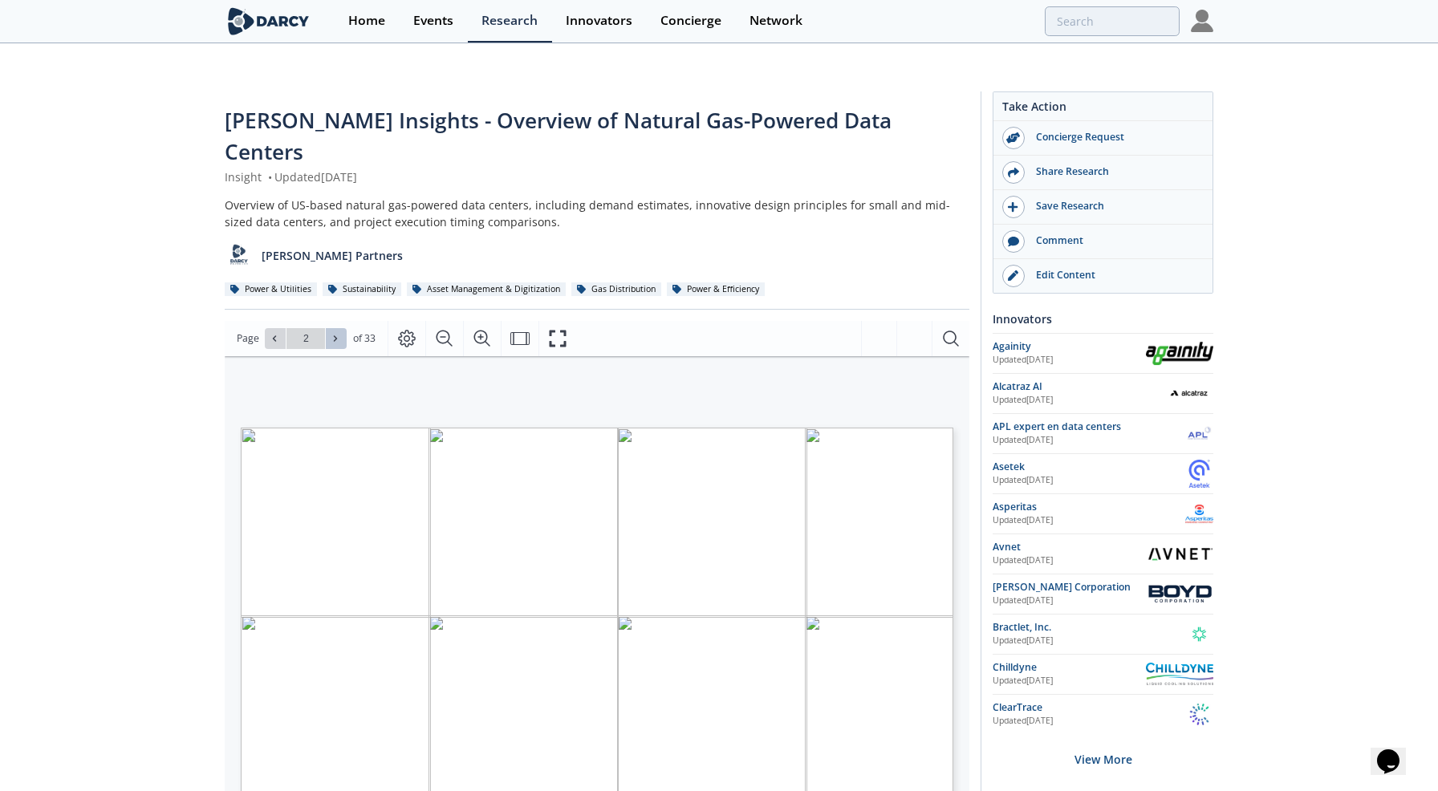
click at [337, 334] on icon at bounding box center [335, 339] width 10 height 10
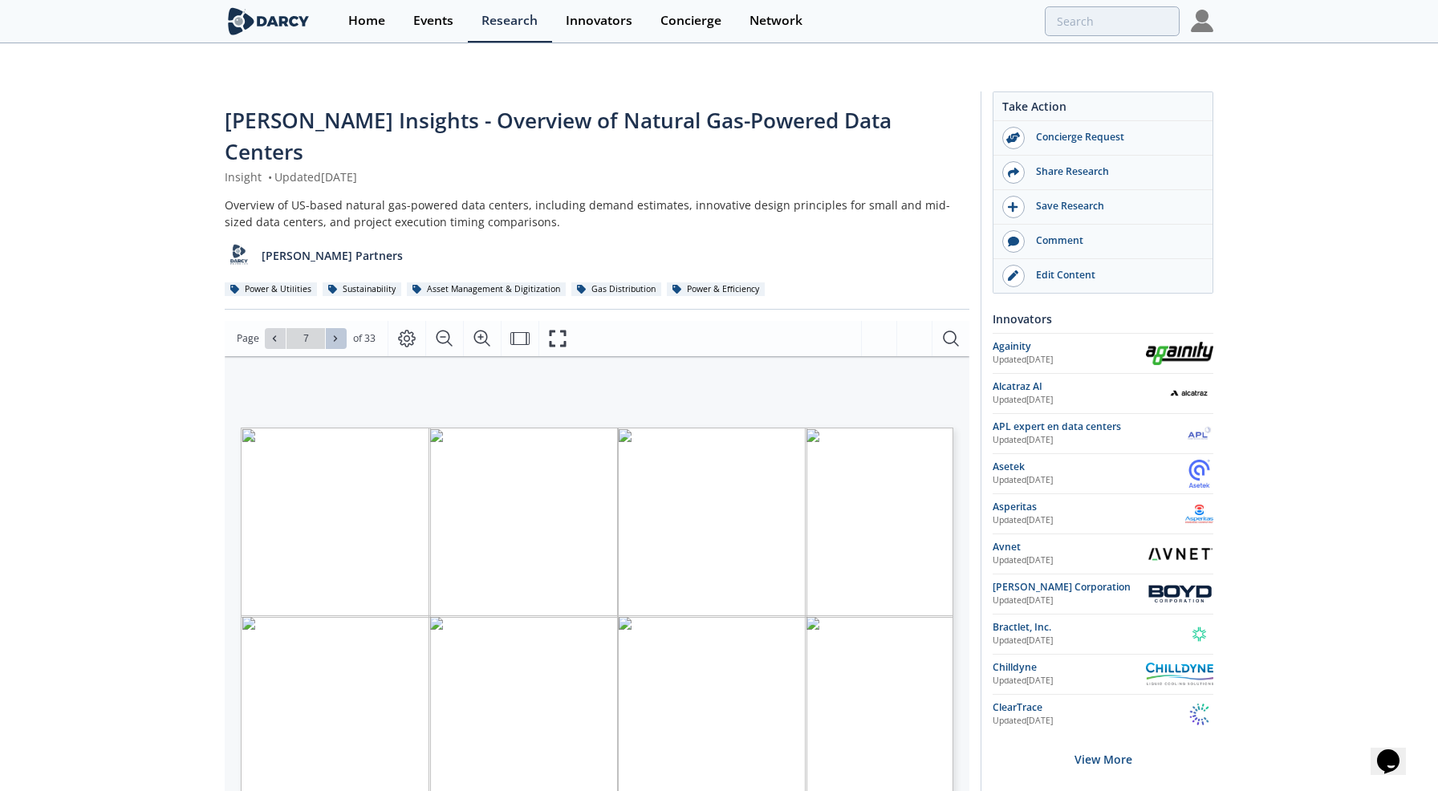
click at [337, 334] on icon at bounding box center [335, 339] width 10 height 10
type input "8"
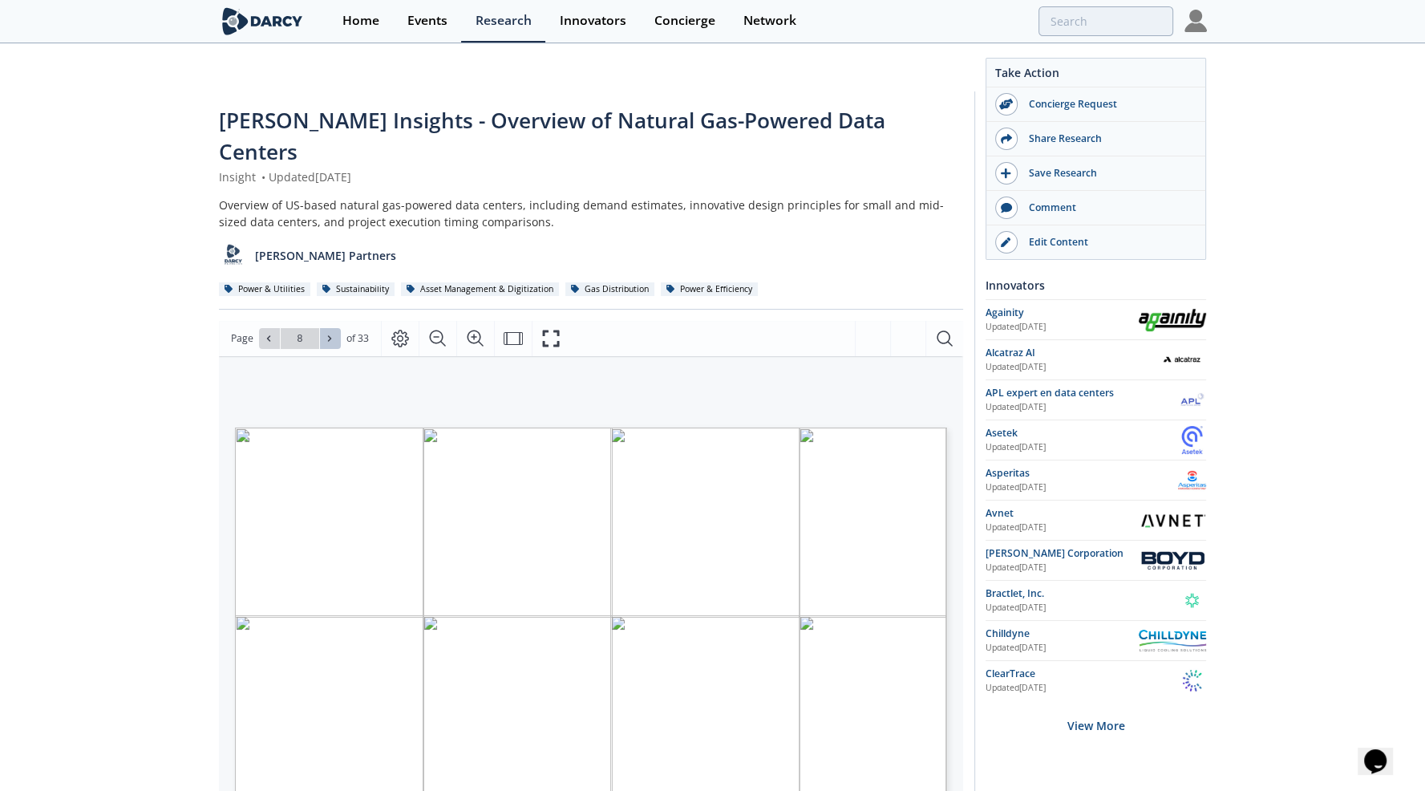
scroll to position [80, 0]
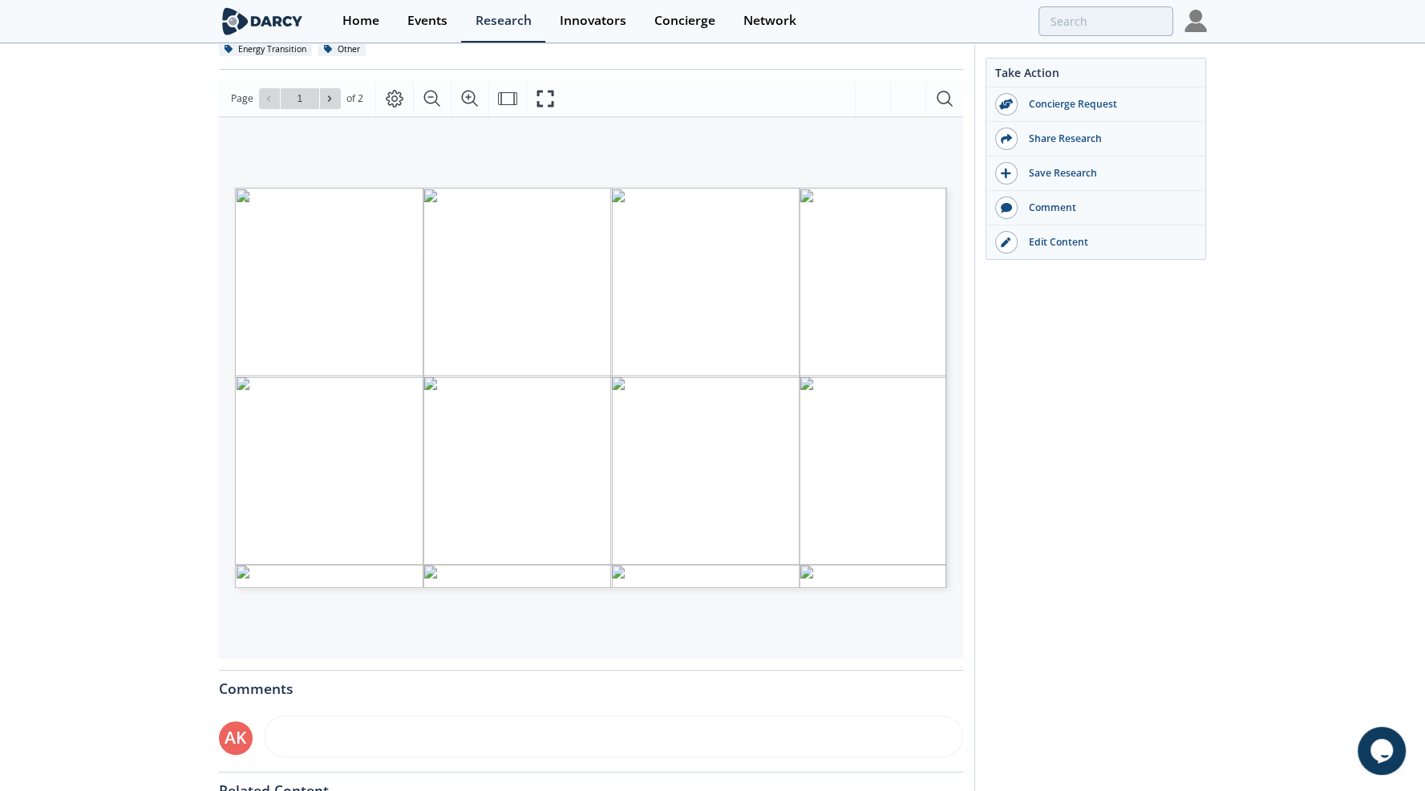
scroll to position [241, 0]
click at [330, 93] on icon at bounding box center [335, 98] width 10 height 10
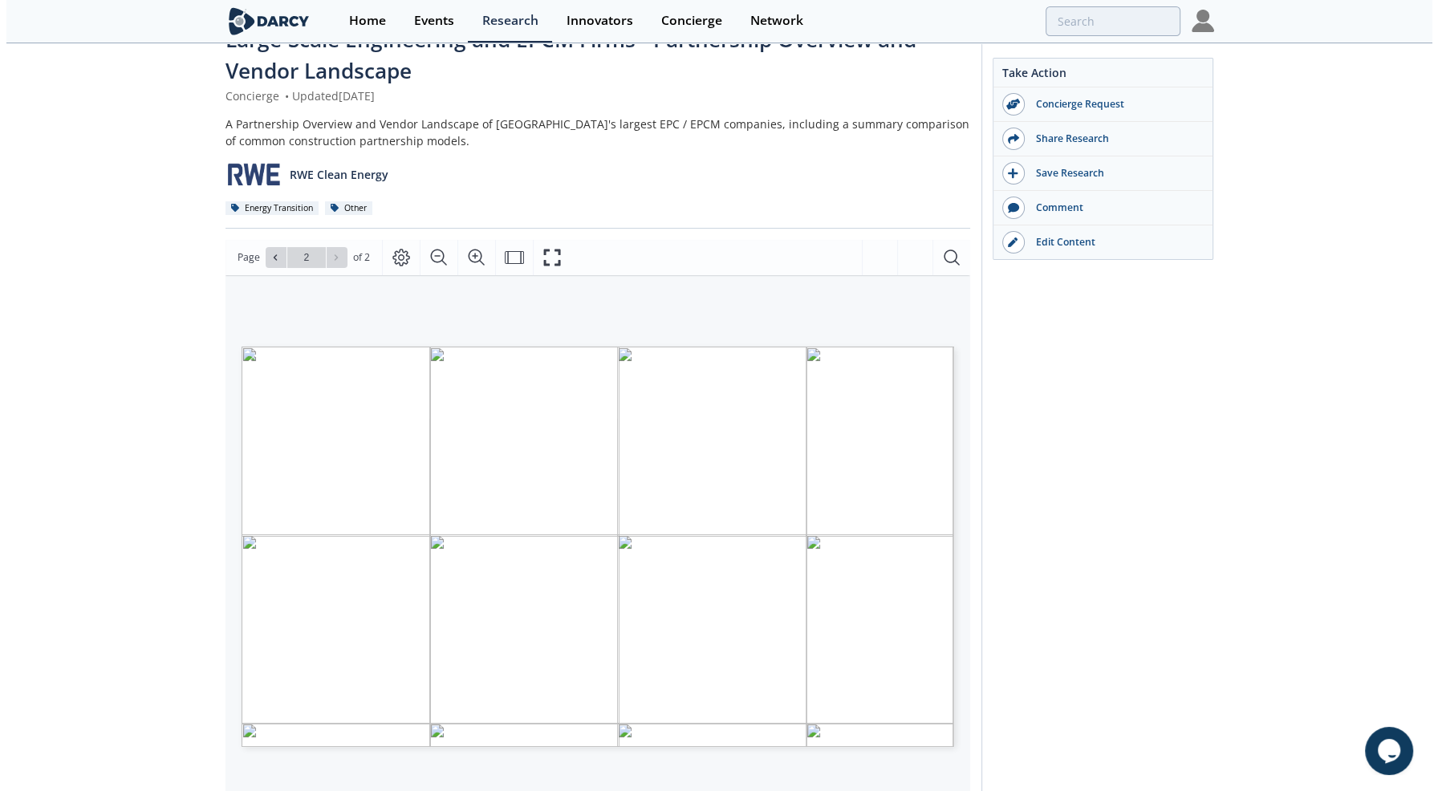
scroll to position [0, 0]
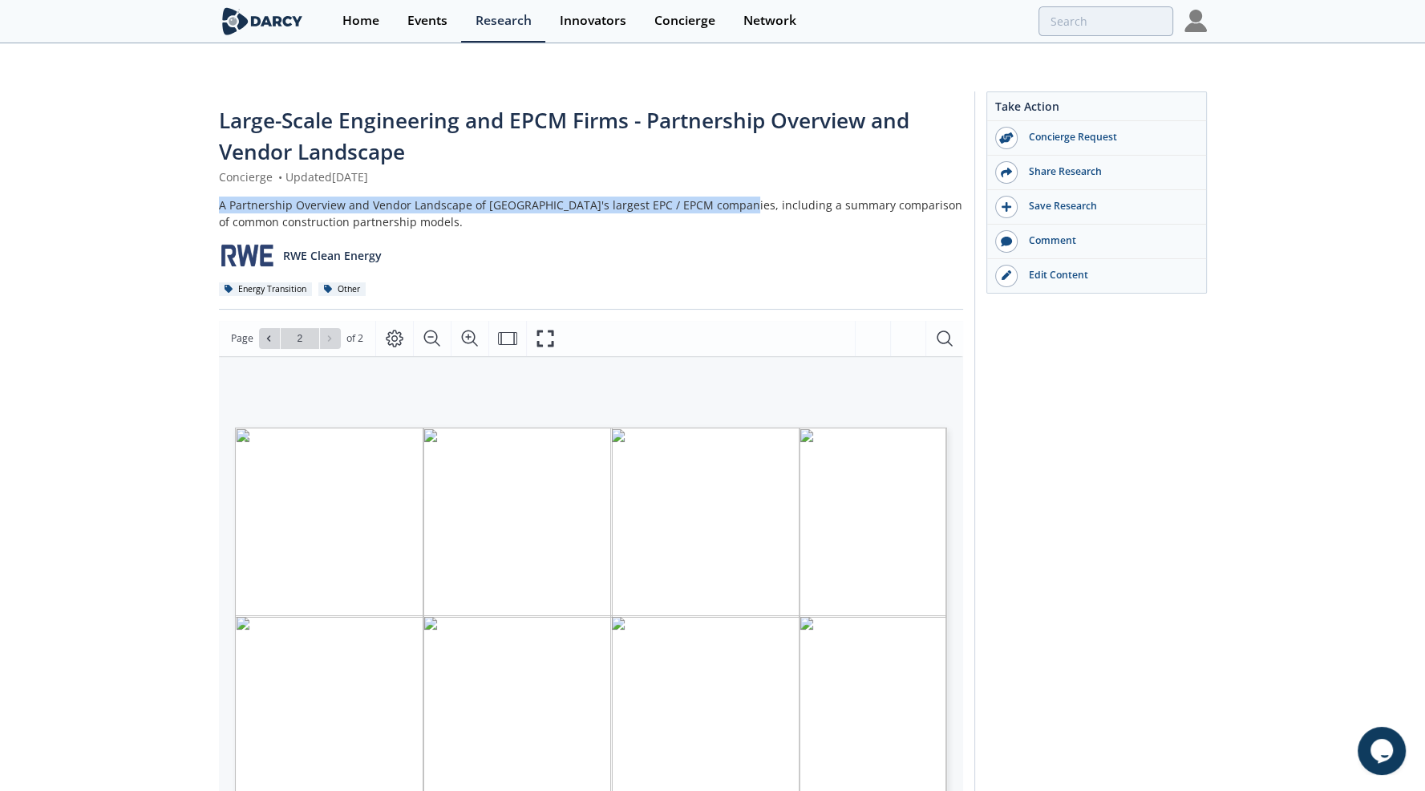
drag, startPoint x: 218, startPoint y: 171, endPoint x: 728, endPoint y: 158, distance: 510.3
click at [728, 158] on div "Large-Scale Engineering and EPCM Firms - Partnership Overview and Vendor Landsc…" at bounding box center [591, 207] width 744 height 205
copy div "A Partnership Overview and Vendor Landscape of North America's largest EPC / EP…"
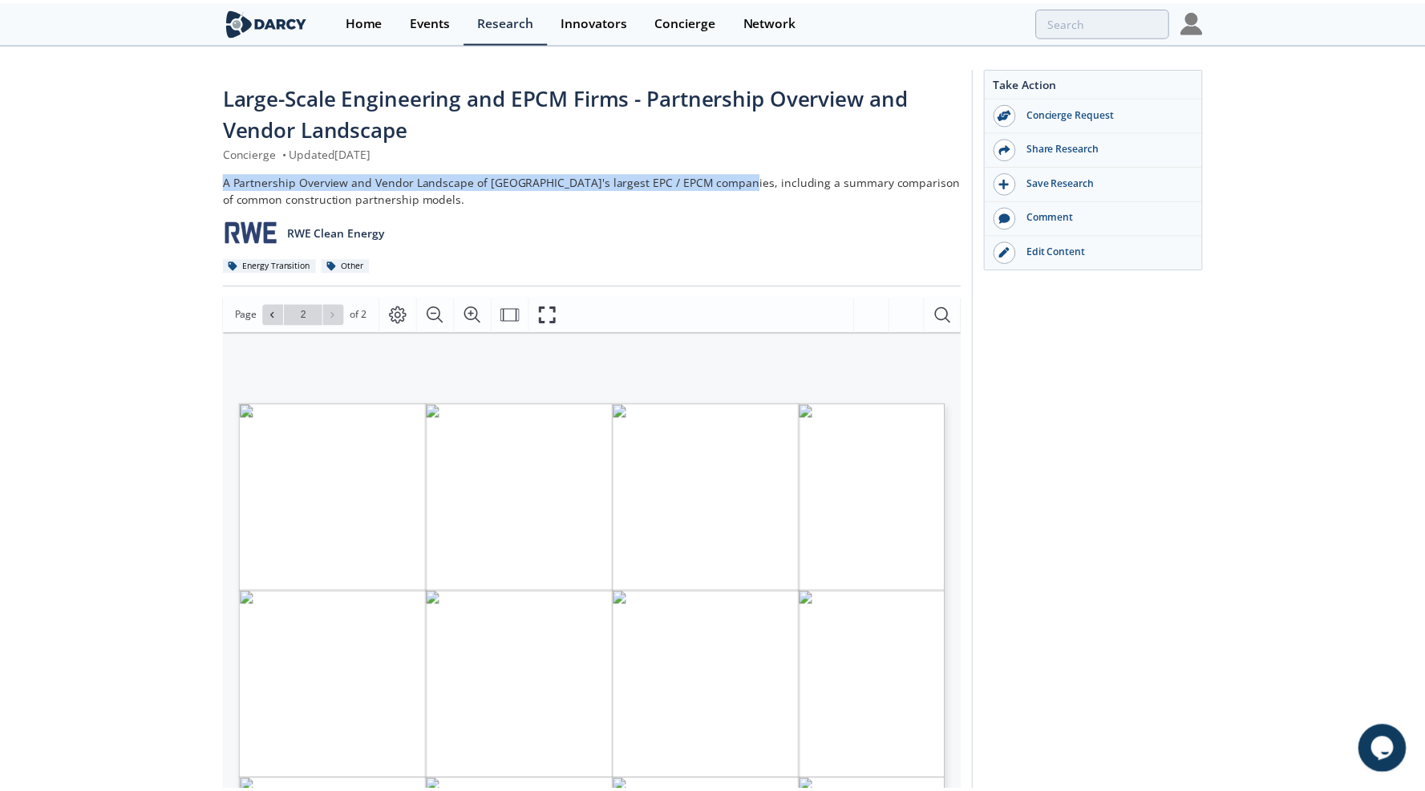
scroll to position [80, 0]
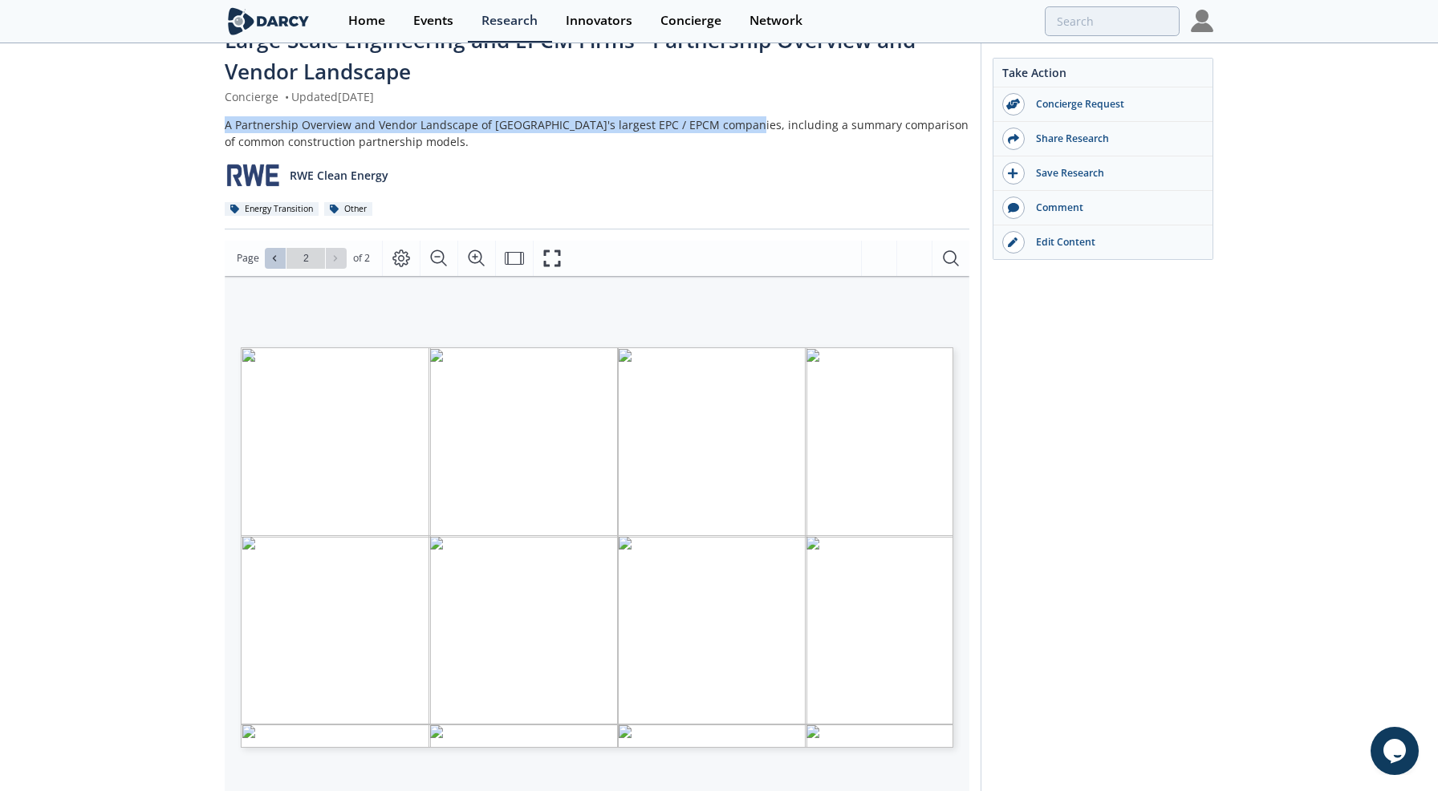
click at [274, 253] on icon at bounding box center [275, 258] width 10 height 10
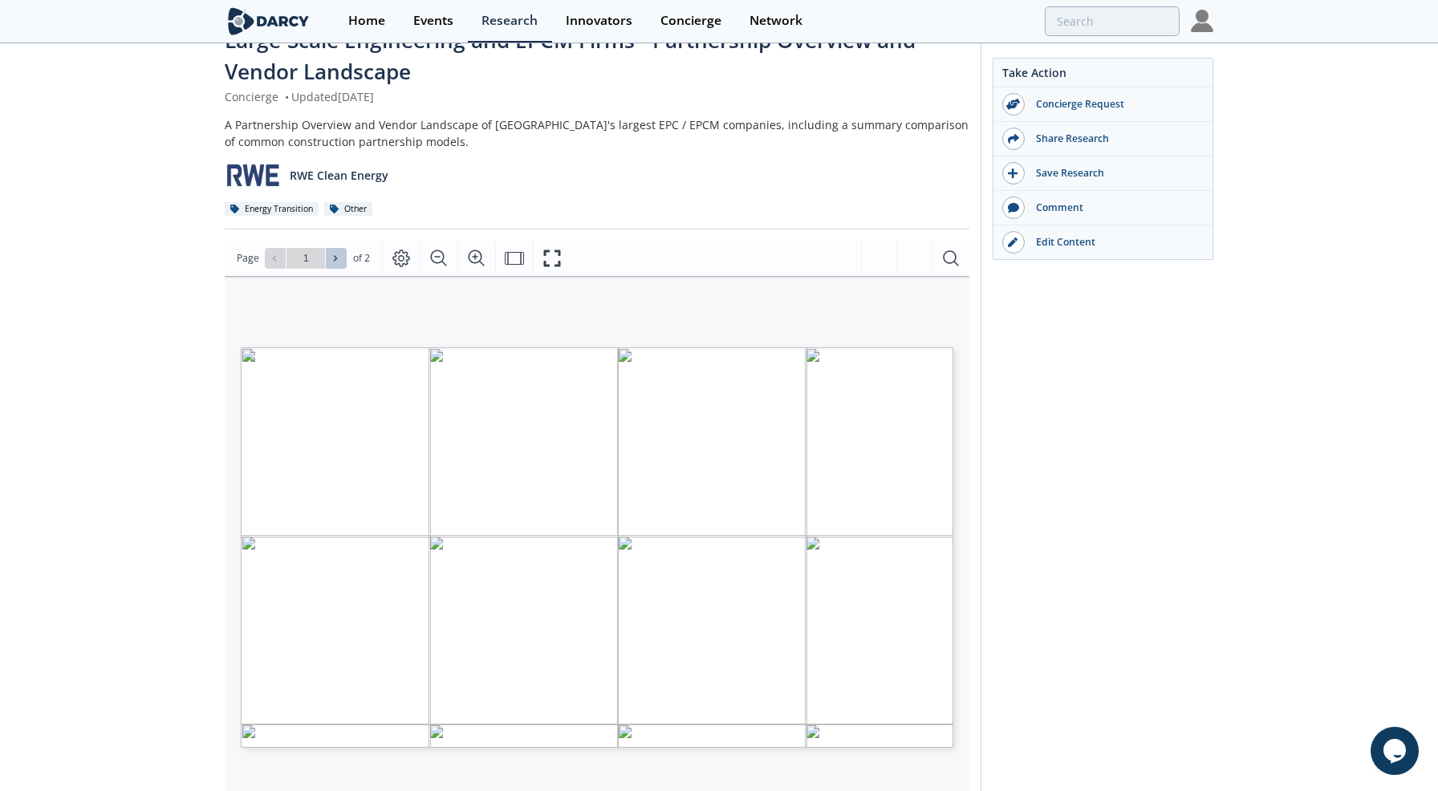
click at [335, 248] on button at bounding box center [336, 258] width 21 height 21
type input "2"
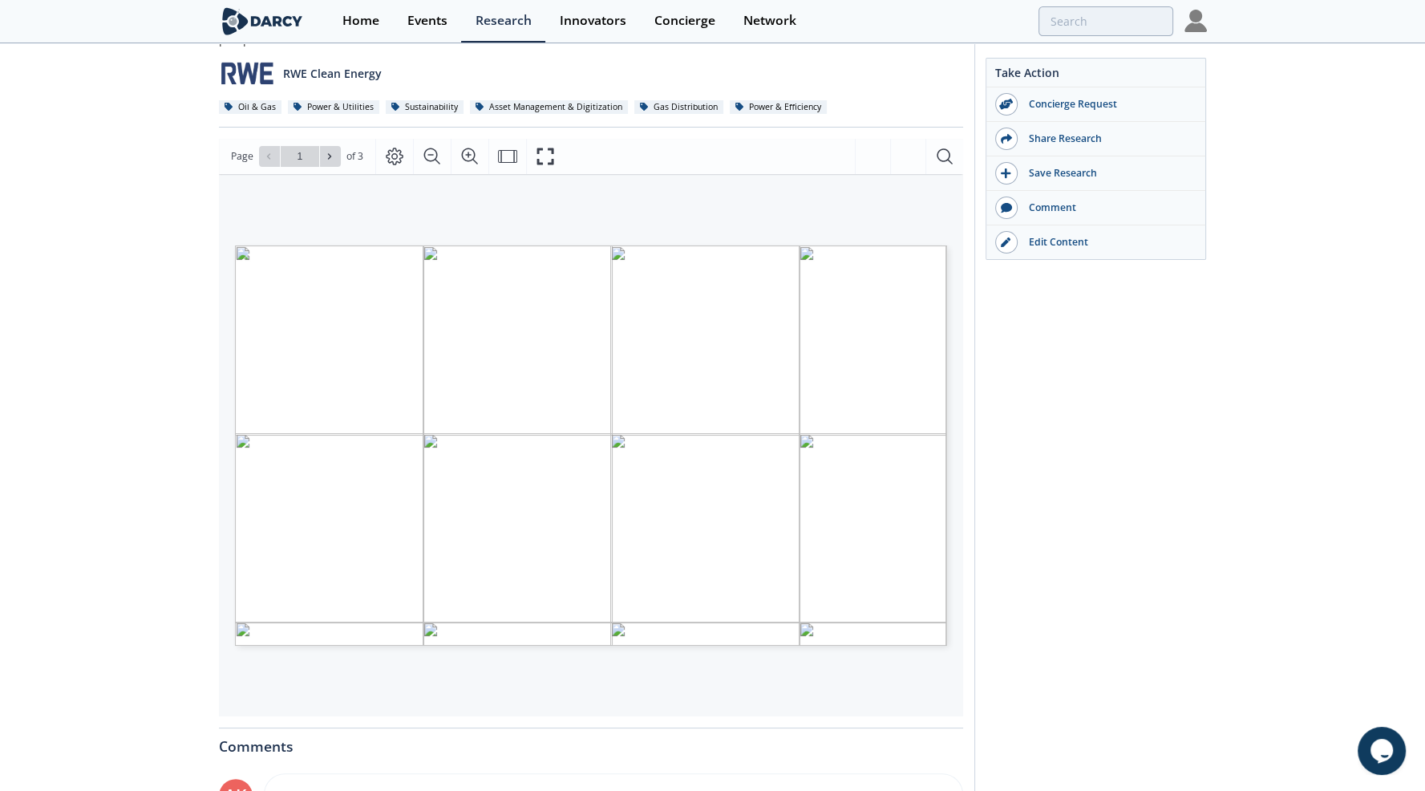
scroll to position [160, 0]
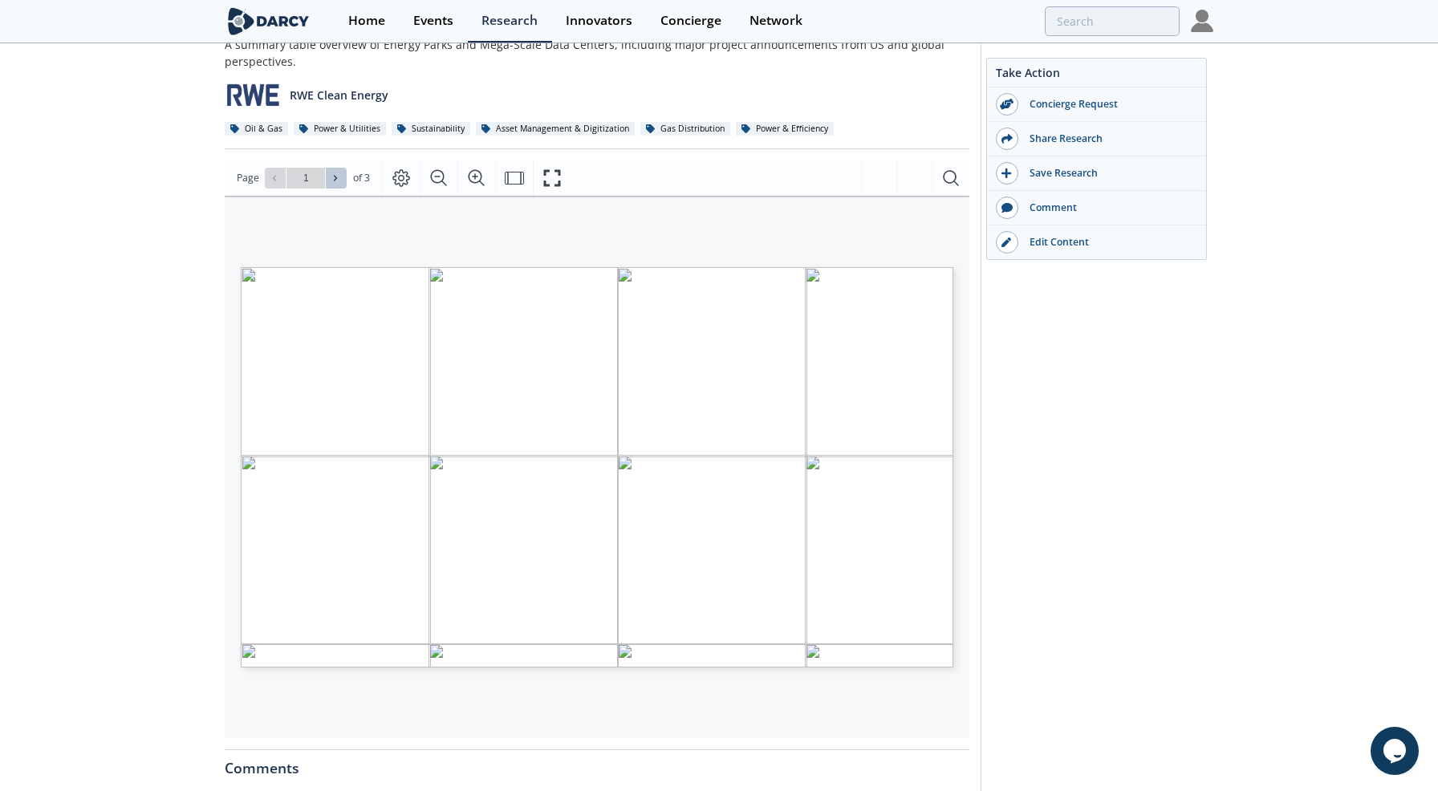
click at [334, 173] on icon at bounding box center [335, 178] width 10 height 10
click at [276, 173] on icon at bounding box center [275, 178] width 10 height 10
type input "2"
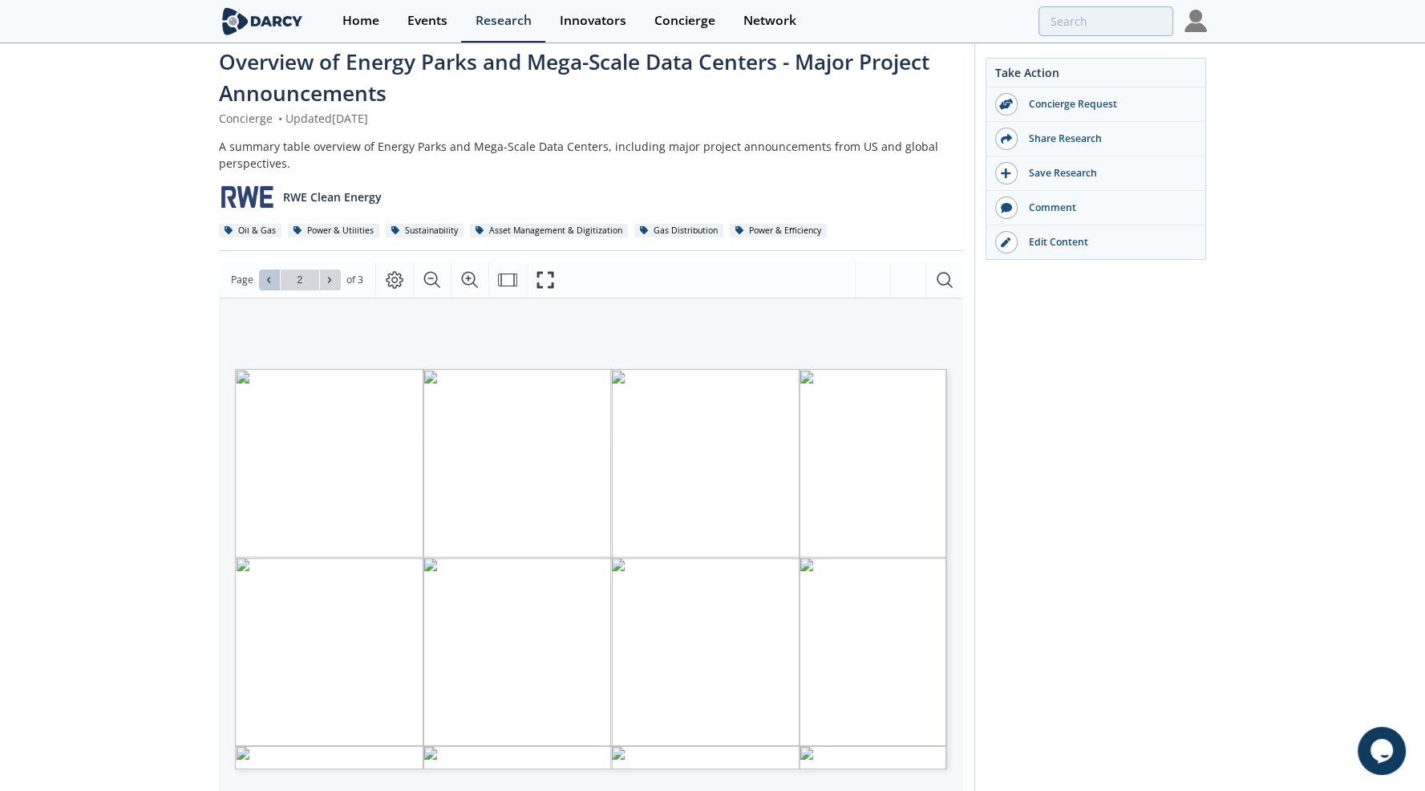
scroll to position [80, 0]
